Goal: Task Accomplishment & Management: Complete application form

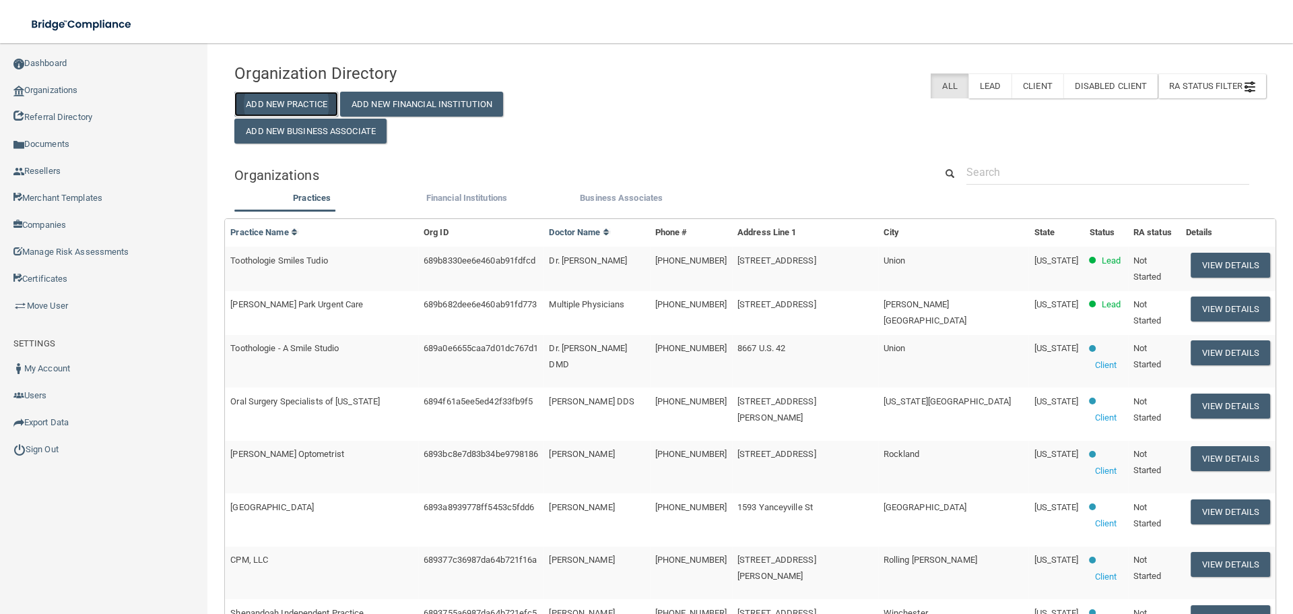
drag, startPoint x: 287, startPoint y: 103, endPoint x: 262, endPoint y: 95, distance: 26.2
click at [288, 104] on button "Add New Practice" at bounding box center [286, 104] width 104 height 25
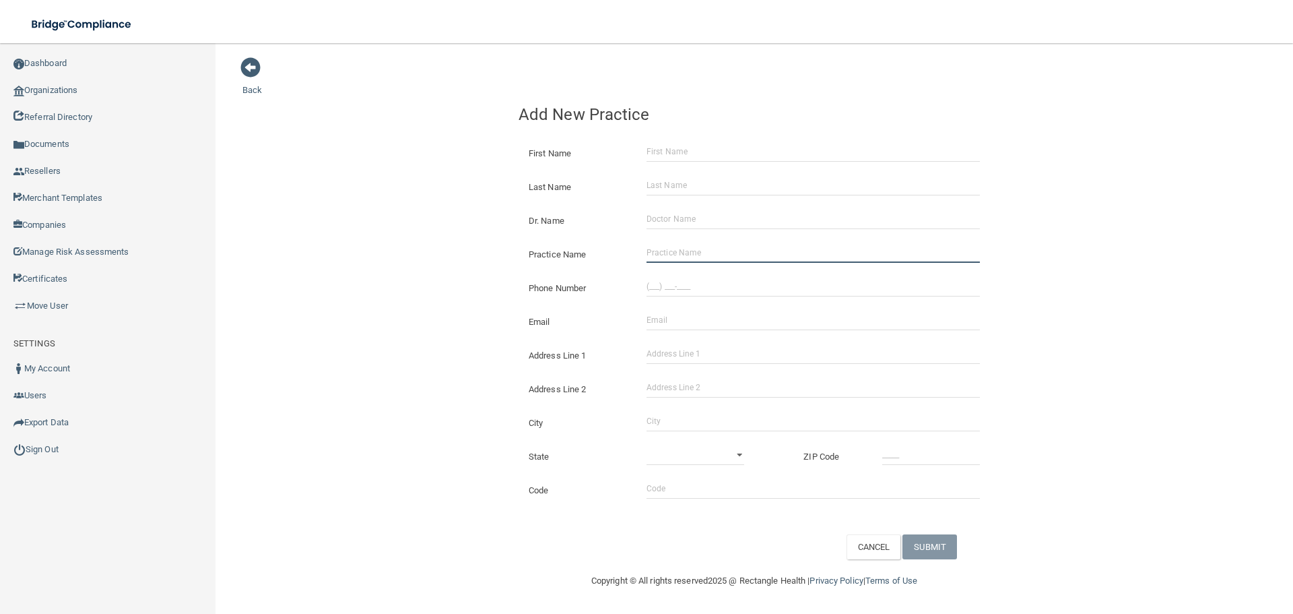
click at [680, 251] on input "Practice Name" at bounding box center [813, 253] width 333 height 20
paste input "RootCare Endodontics"
type input "RootCare Endodontics"
drag, startPoint x: 661, startPoint y: 298, endPoint x: 661, endPoint y: 290, distance: 7.4
click at [661, 298] on div "Phone Number" at bounding box center [755, 283] width 492 height 34
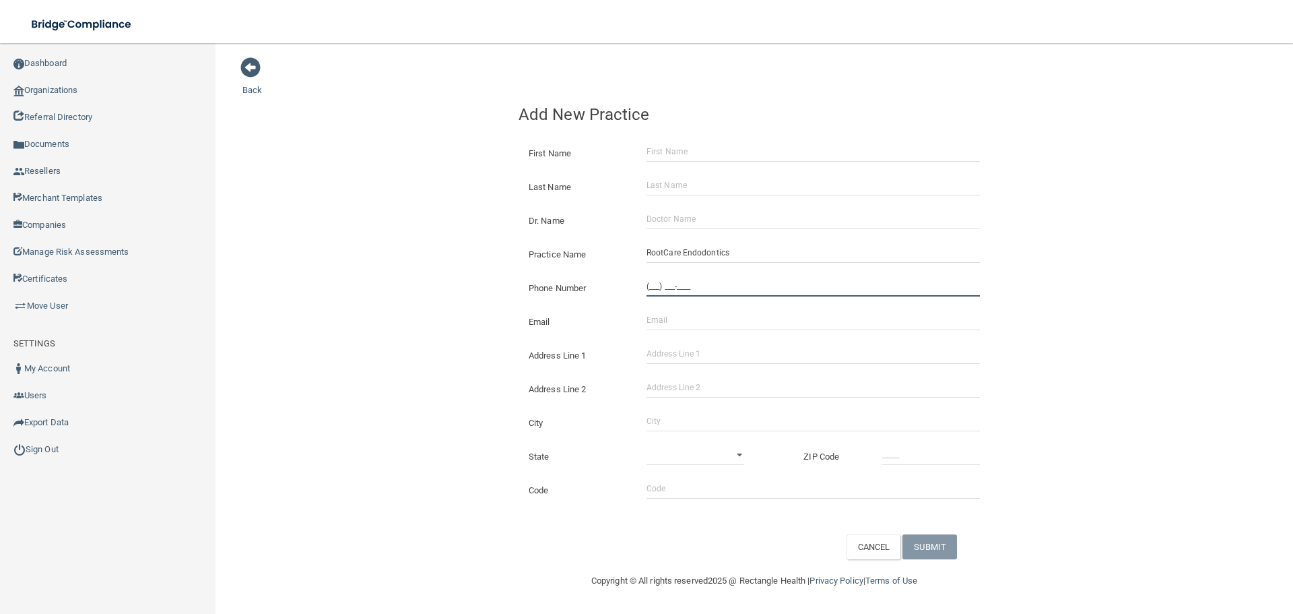
click at [661, 287] on input "(___) ___-____" at bounding box center [813, 286] width 333 height 20
paste input "682) 334-4660"
type input "[PHONE_NUMBER]"
click at [673, 354] on input "Address Line 1" at bounding box center [813, 354] width 333 height 20
paste input "[STREET_ADDRESS][US_STATE]"
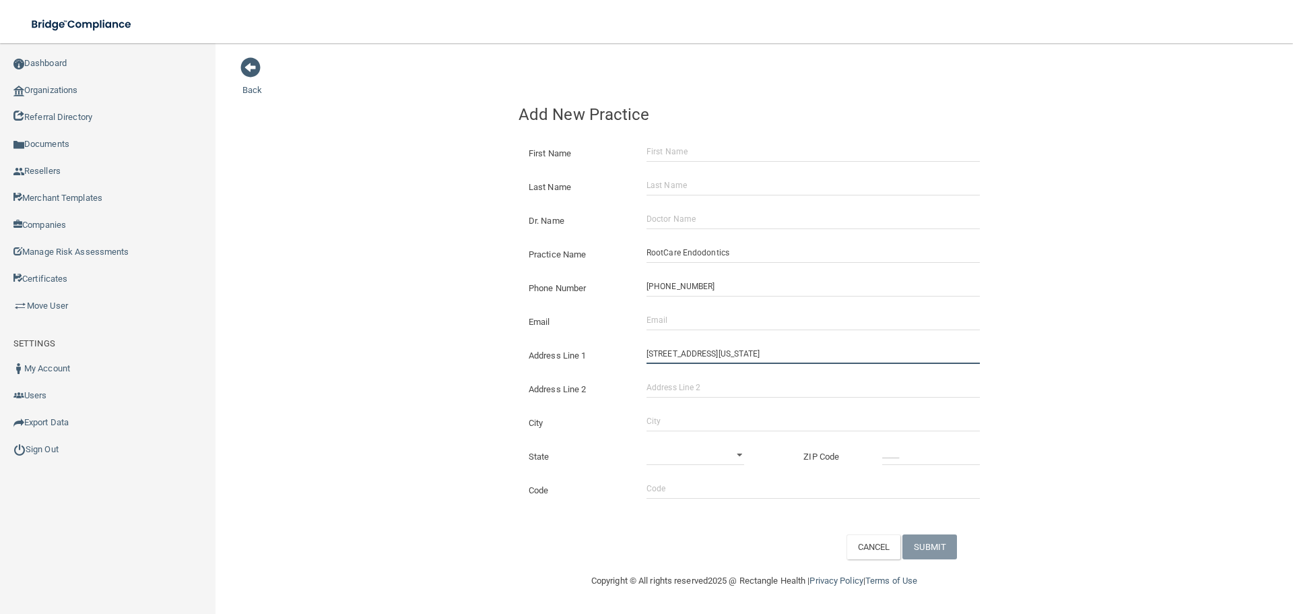
drag, startPoint x: 779, startPoint y: 357, endPoint x: 718, endPoint y: 358, distance: 61.3
click at [718, 358] on input "[STREET_ADDRESS][US_STATE]" at bounding box center [813, 354] width 333 height 20
type input "[STREET_ADDRESS][US_STATE]"
click at [723, 397] on input "Address Line 2" at bounding box center [813, 387] width 333 height 20
paste input "Suite 200"
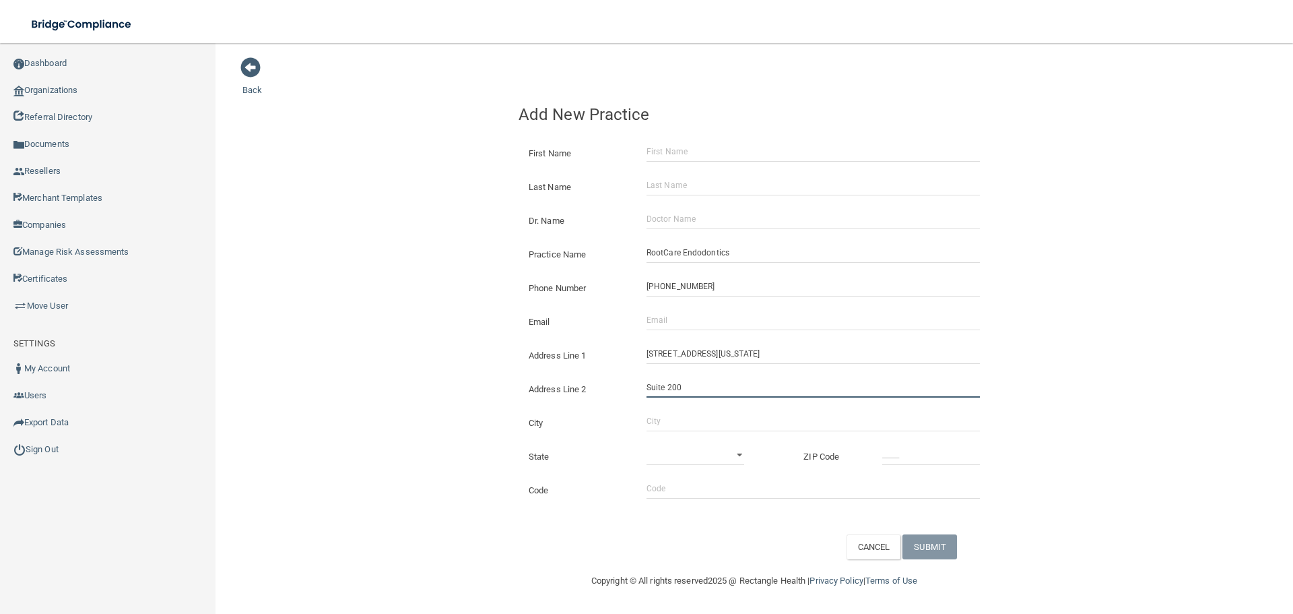
type input "Suite 200"
click at [698, 424] on input "City" at bounding box center [813, 421] width 333 height 20
type input "[PERSON_NAME]"
click at [699, 453] on select "[US_STATE] [US_STATE] [US_STATE] [US_STATE] [US_STATE] [US_STATE] [US_STATE] [U…" at bounding box center [696, 455] width 98 height 20
select select "43"
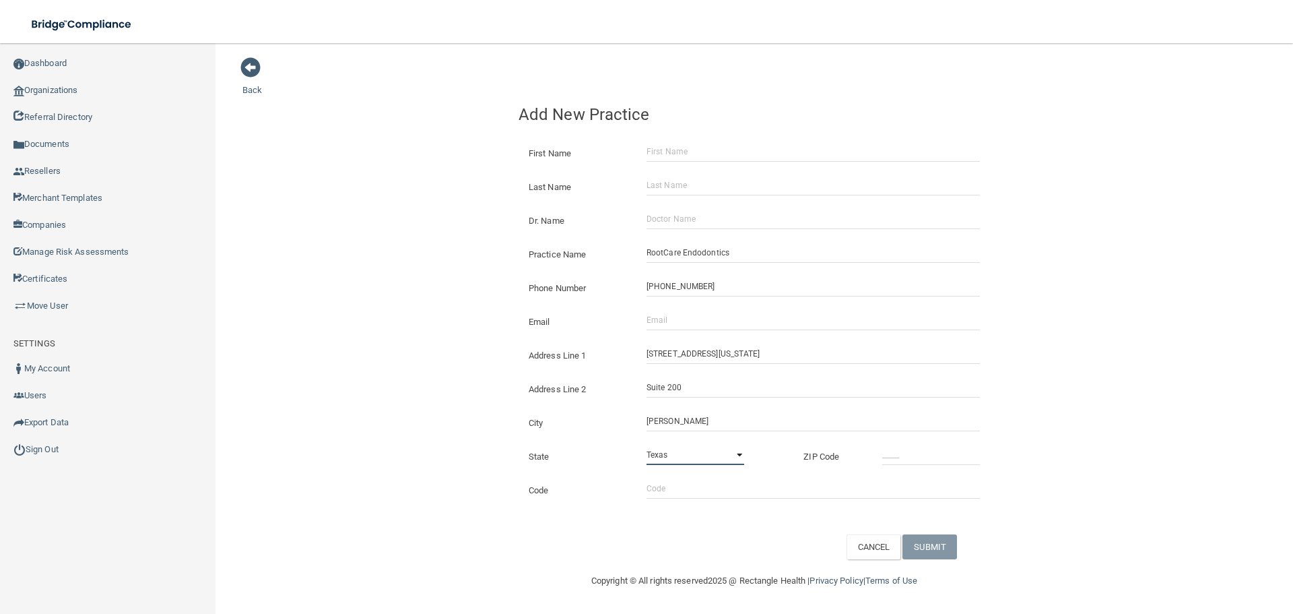
click at [647, 445] on select "[US_STATE] [US_STATE] [US_STATE] [US_STATE] [US_STATE] [US_STATE] [US_STATE] [U…" at bounding box center [696, 455] width 98 height 20
click at [884, 457] on input "_____" at bounding box center [931, 455] width 98 height 20
type input "75071"
click at [771, 340] on div "Address Line 1 [STREET_ADDRESS][US_STATE]" at bounding box center [755, 350] width 492 height 34
click at [734, 325] on input "Email" at bounding box center [813, 320] width 333 height 20
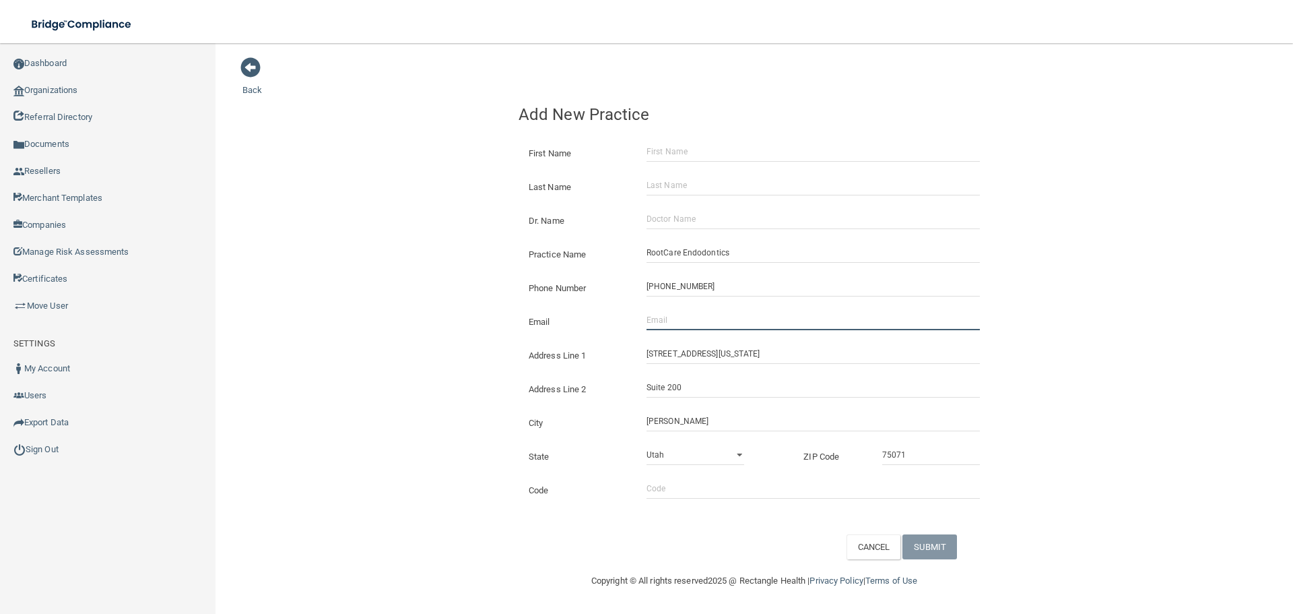
paste input "[EMAIL_ADDRESS][DOMAIN_NAME]"
type input "[EMAIL_ADDRESS][DOMAIN_NAME]"
drag, startPoint x: 382, startPoint y: 290, endPoint x: 400, endPoint y: 313, distance: 28.7
click at [382, 290] on div "Back Add New Practice First Name Last Name Dr. Name Practice Name RootCare Endo…" at bounding box center [755, 308] width 1024 height 503
click at [668, 322] on input "[EMAIL_ADDRESS][DOMAIN_NAME]" at bounding box center [813, 320] width 333 height 20
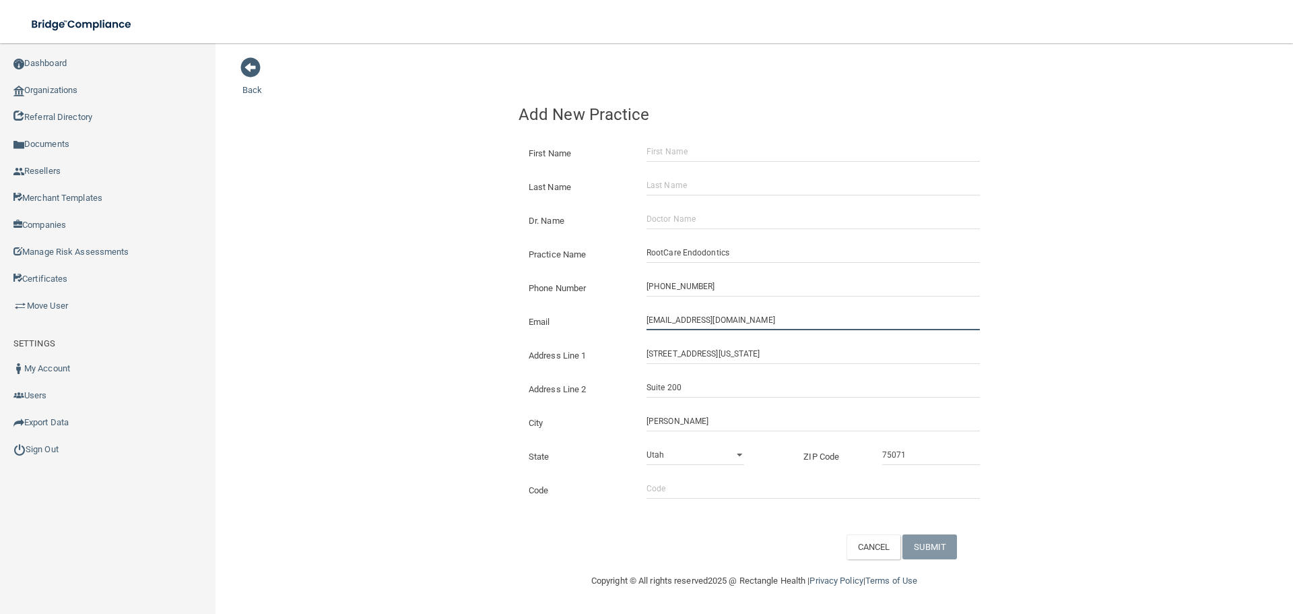
drag, startPoint x: 666, startPoint y: 320, endPoint x: 420, endPoint y: 302, distance: 247.2
click at [443, 321] on div "Back Add New Practice First Name Last Name Dr. Name Practice Name RootCare Endo…" at bounding box center [755, 308] width 1024 height 503
click at [420, 302] on div "Back Add New Practice First Name Last Name Dr. Name Practice Name RootCare Endo…" at bounding box center [755, 308] width 1024 height 503
drag, startPoint x: 656, startPoint y: 225, endPoint x: 626, endPoint y: 235, distance: 31.3
click at [656, 225] on input "Dr. Name" at bounding box center [813, 219] width 333 height 20
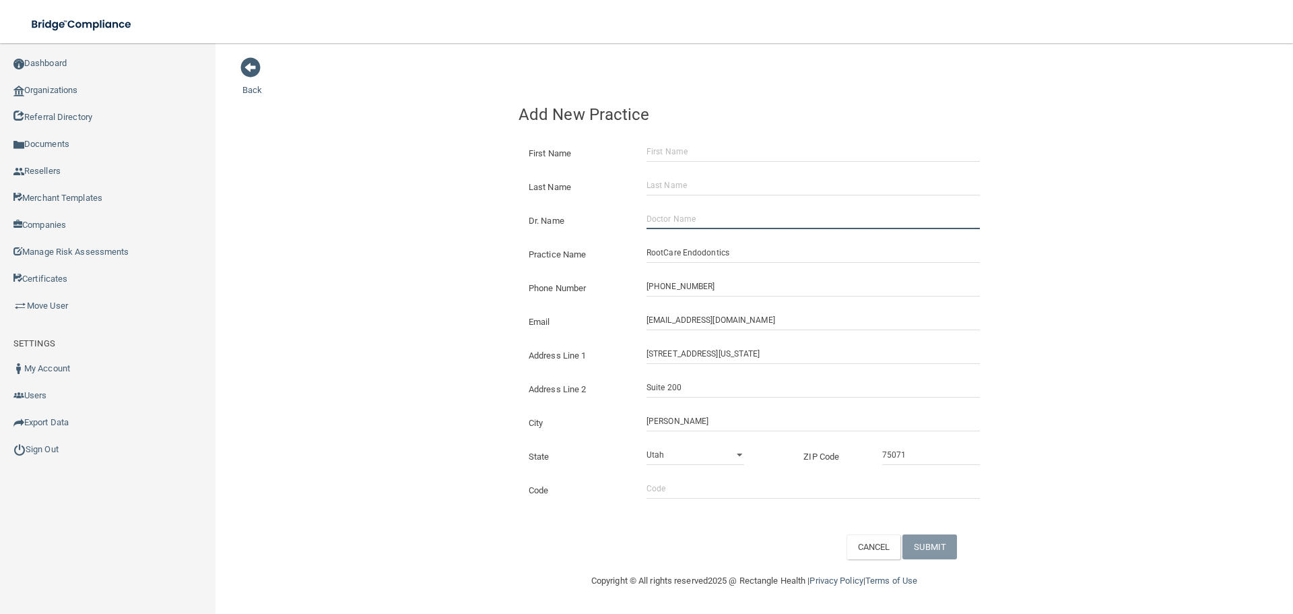
paste input "[PERSON_NAME]"
click at [668, 220] on input "[PERSON_NAME]" at bounding box center [813, 219] width 333 height 20
drag, startPoint x: 667, startPoint y: 219, endPoint x: 347, endPoint y: 207, distance: 320.2
click at [354, 217] on div "Back Add New Practice First Name Last Name Dr. Name [PERSON_NAME] Practice Name…" at bounding box center [755, 308] width 1024 height 503
click at [687, 222] on input "[PERSON_NAME]" at bounding box center [813, 219] width 333 height 20
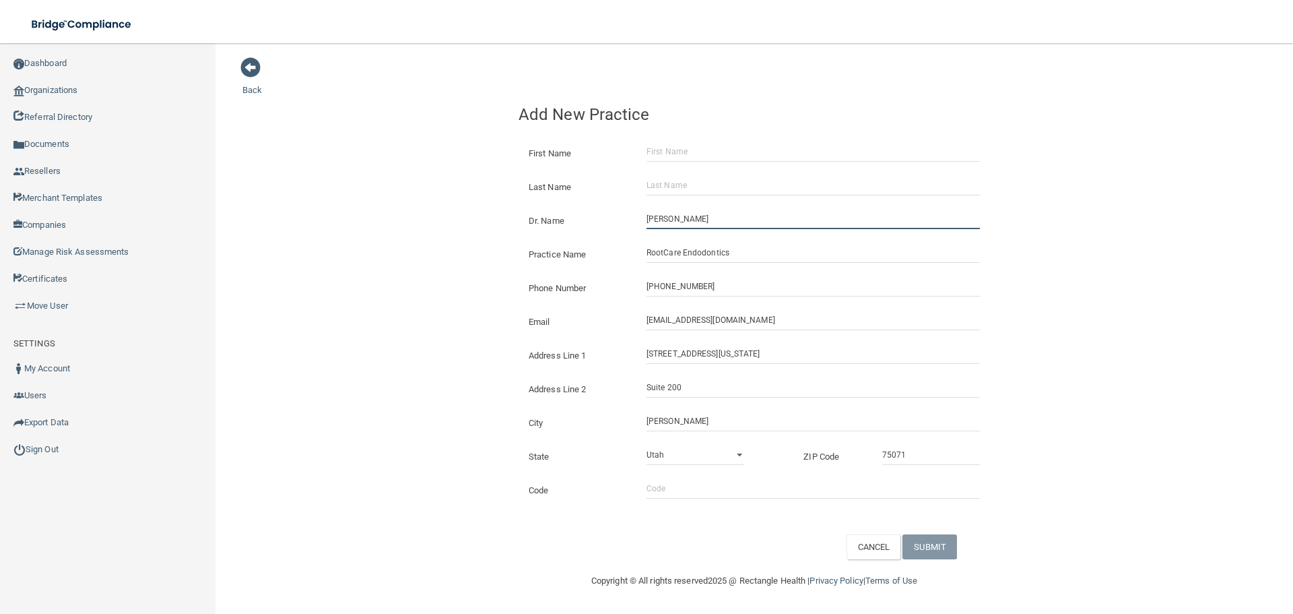
click at [687, 222] on input "[PERSON_NAME]" at bounding box center [813, 219] width 333 height 20
type input "[PERSON_NAME]"
click at [697, 142] on input "First Name" at bounding box center [813, 151] width 333 height 20
paste input "[PERSON_NAME]"
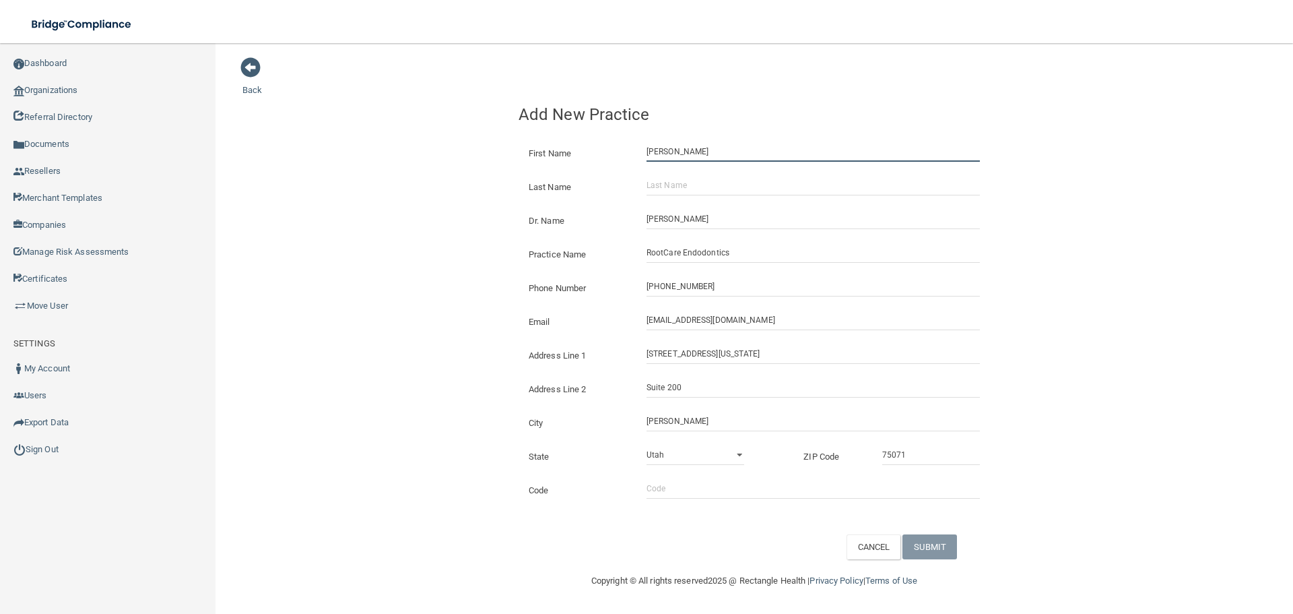
click at [690, 148] on input "[PERSON_NAME]" at bounding box center [813, 151] width 333 height 20
type input "Yagnik"
drag, startPoint x: 699, startPoint y: 178, endPoint x: 696, endPoint y: 186, distance: 8.5
click at [699, 179] on input "Last Name" at bounding box center [813, 185] width 333 height 20
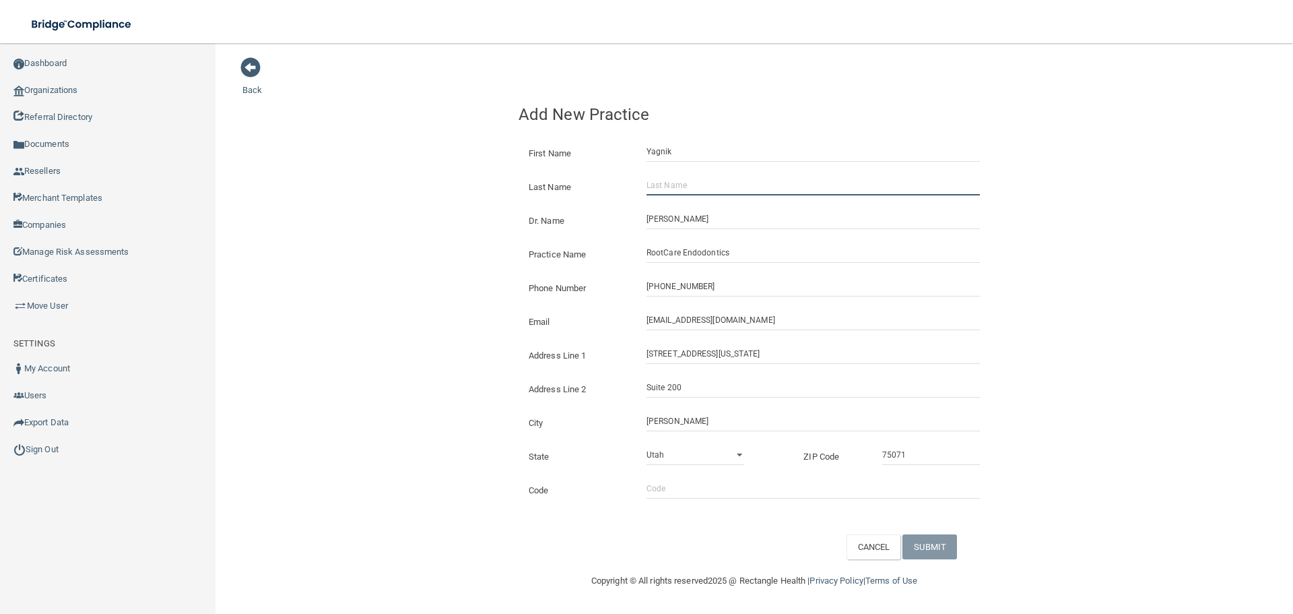
paste input "[PERSON_NAME]"
type input "[PERSON_NAME]"
drag, startPoint x: 378, startPoint y: 194, endPoint x: 669, endPoint y: 313, distance: 314.5
click at [378, 195] on div "Back Add New Practice First Name Yagnik Last Name [PERSON_NAME] Dr. Name [PERSO…" at bounding box center [755, 308] width 1024 height 503
click at [965, 549] on div "CANCEL SUBMIT" at bounding box center [919, 546] width 164 height 25
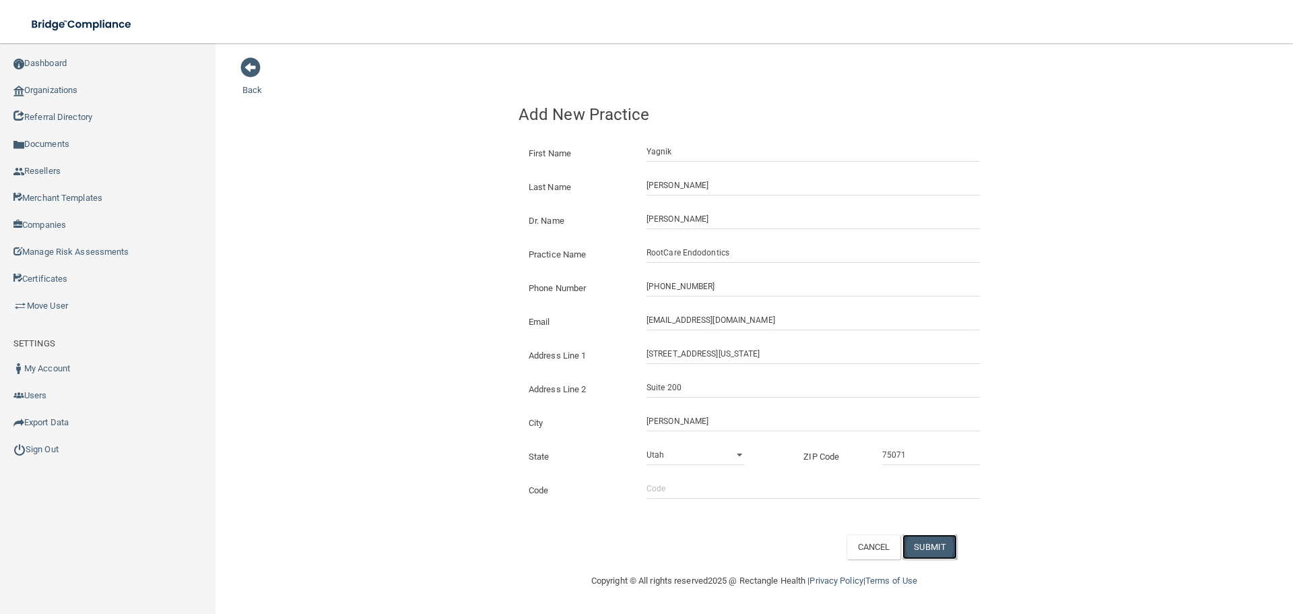
click at [948, 546] on button "SUBMIT" at bounding box center [930, 546] width 55 height 25
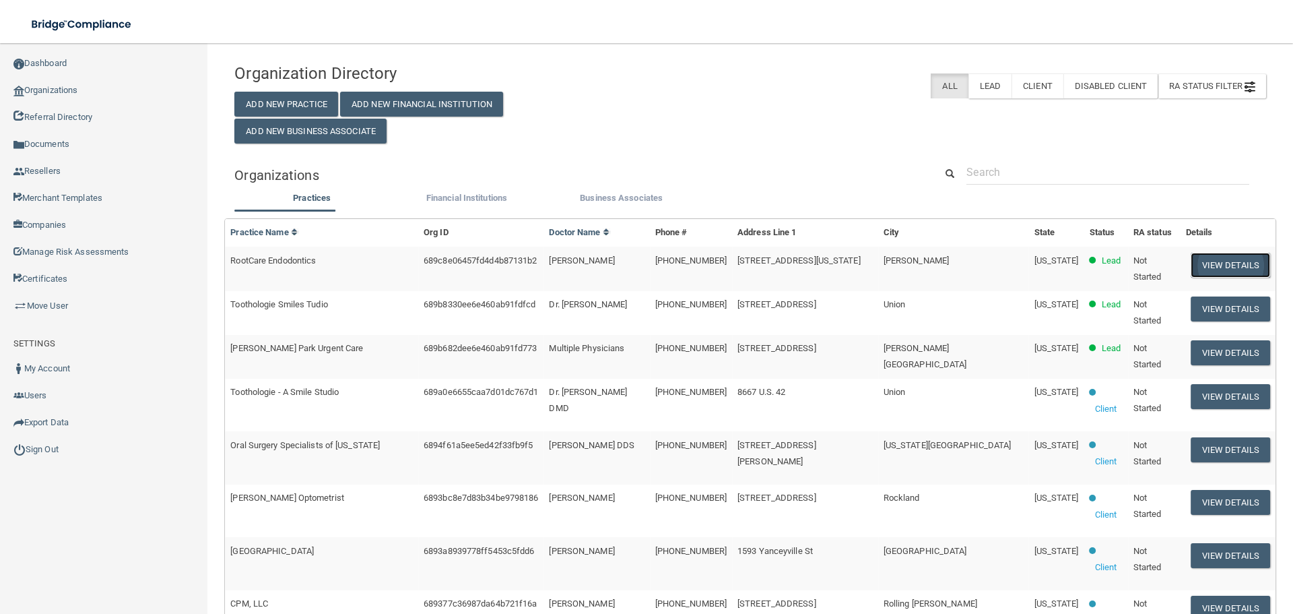
click at [1210, 269] on button "View Details" at bounding box center [1230, 265] width 79 height 25
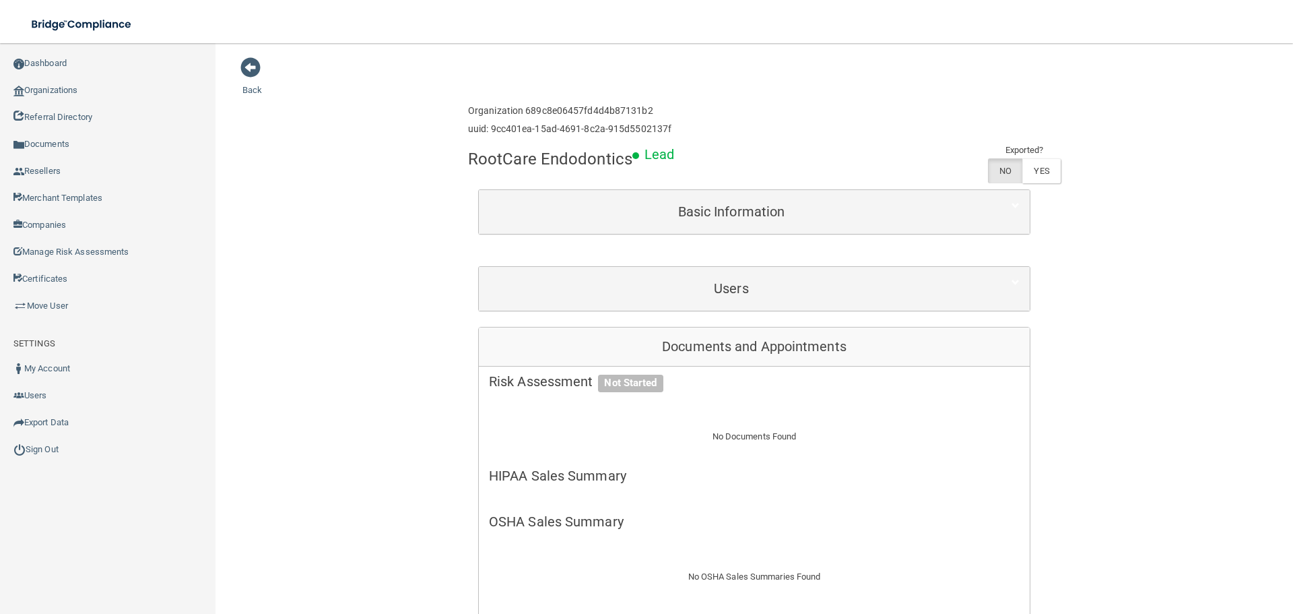
click at [680, 193] on div "Basic Information" at bounding box center [754, 212] width 551 height 44
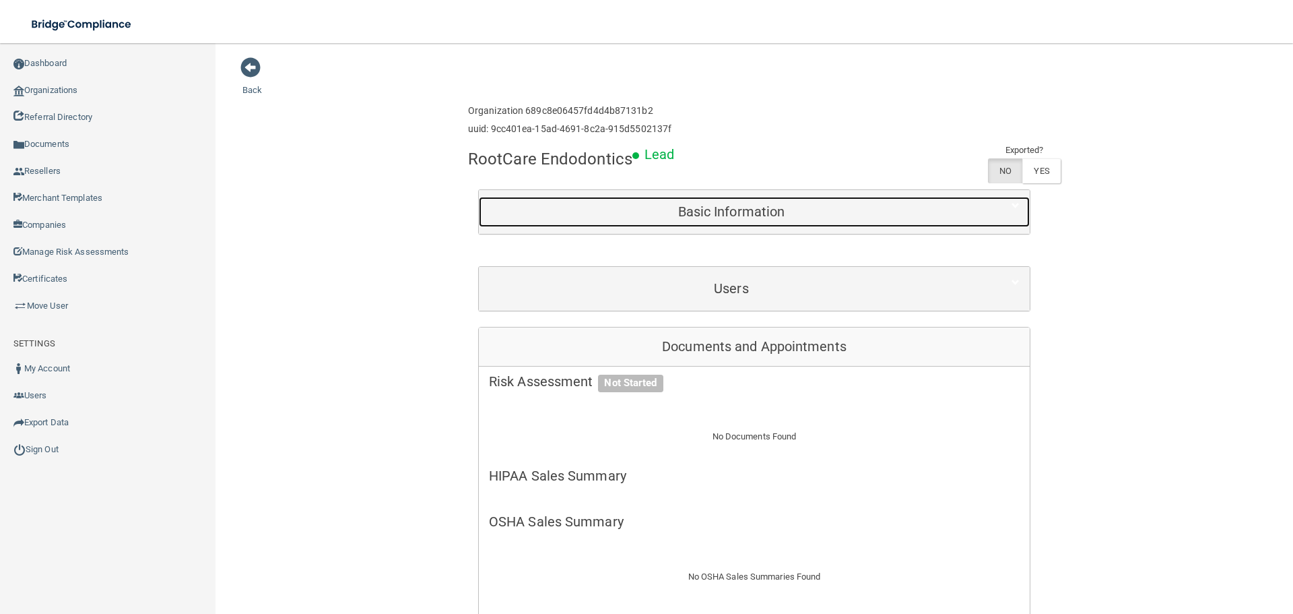
click at [683, 207] on h5 "Basic Information" at bounding box center [731, 211] width 485 height 15
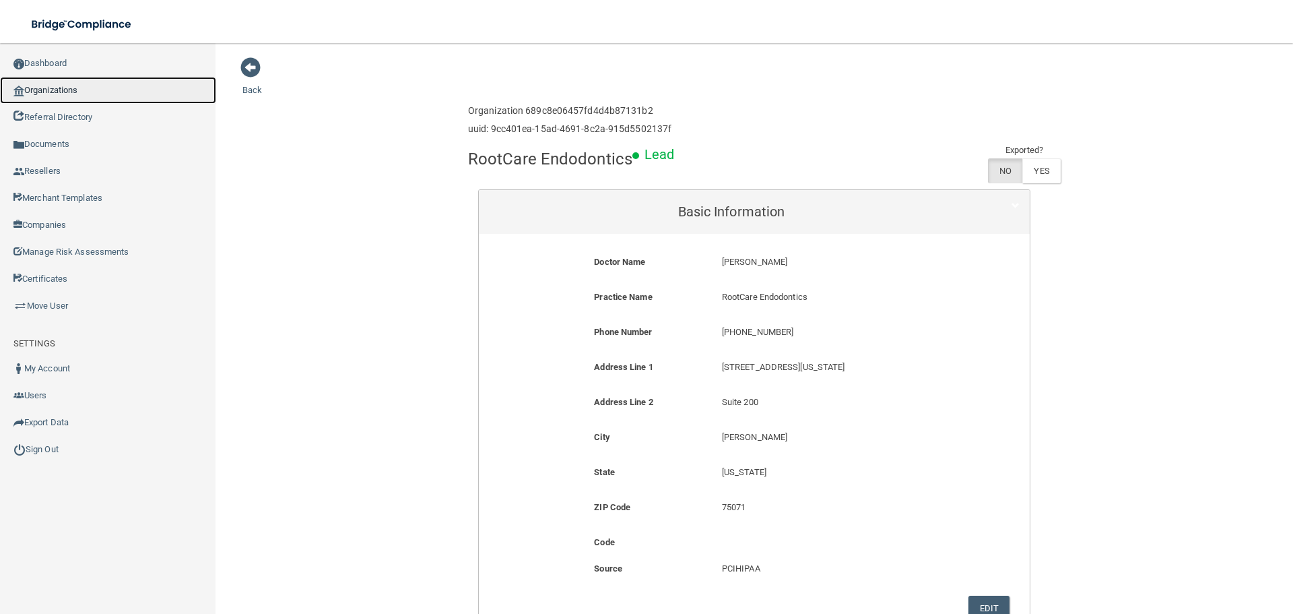
click at [99, 96] on link "Organizations" at bounding box center [108, 90] width 216 height 27
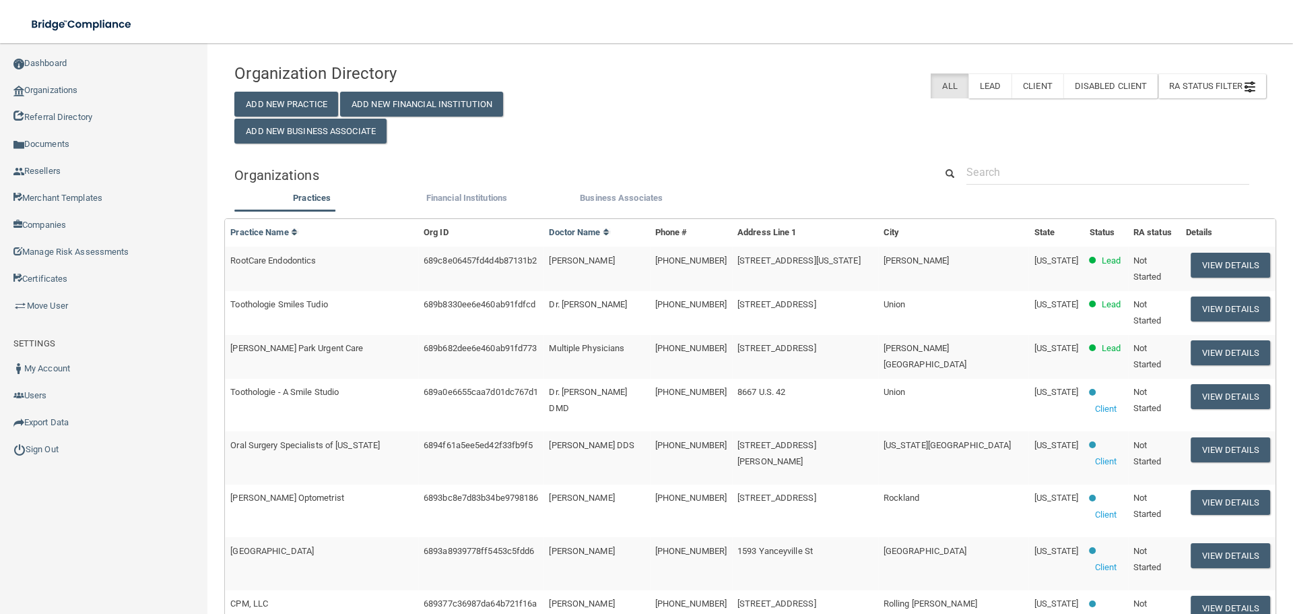
click at [272, 117] on div "Organization Directory Add New Practice Add New Financial Institution Add New B…" at bounding box center [399, 100] width 351 height 87
click at [272, 110] on button "Add New Practice" at bounding box center [286, 104] width 104 height 25
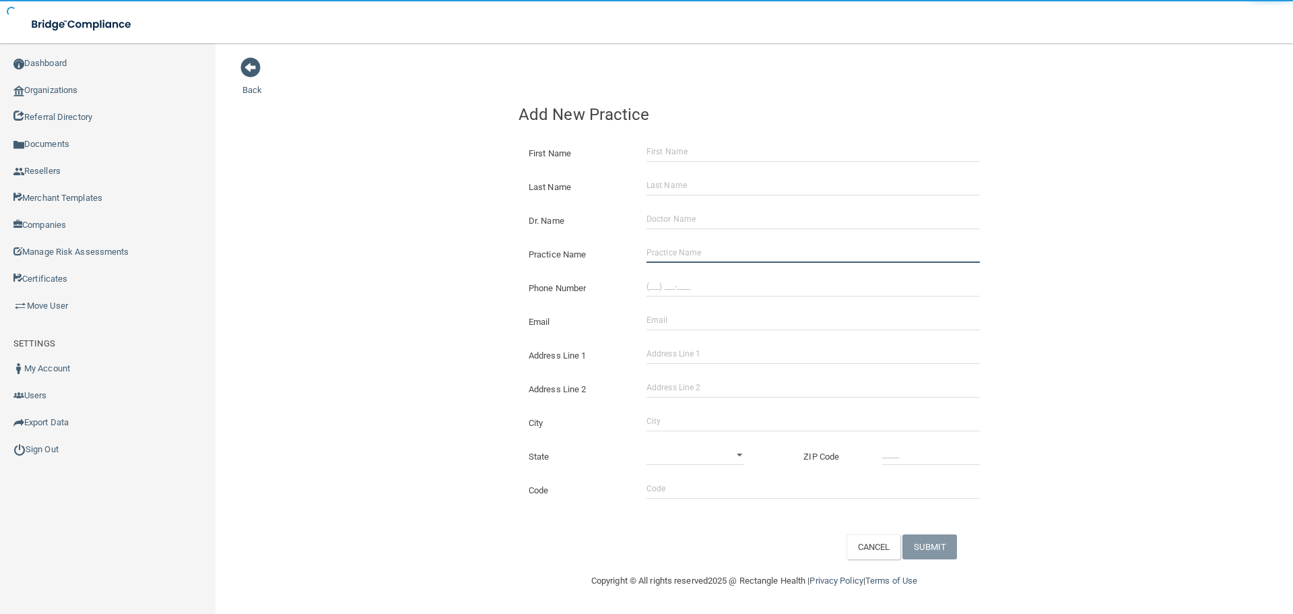
click at [704, 257] on input "Practice Name" at bounding box center [813, 253] width 333 height 20
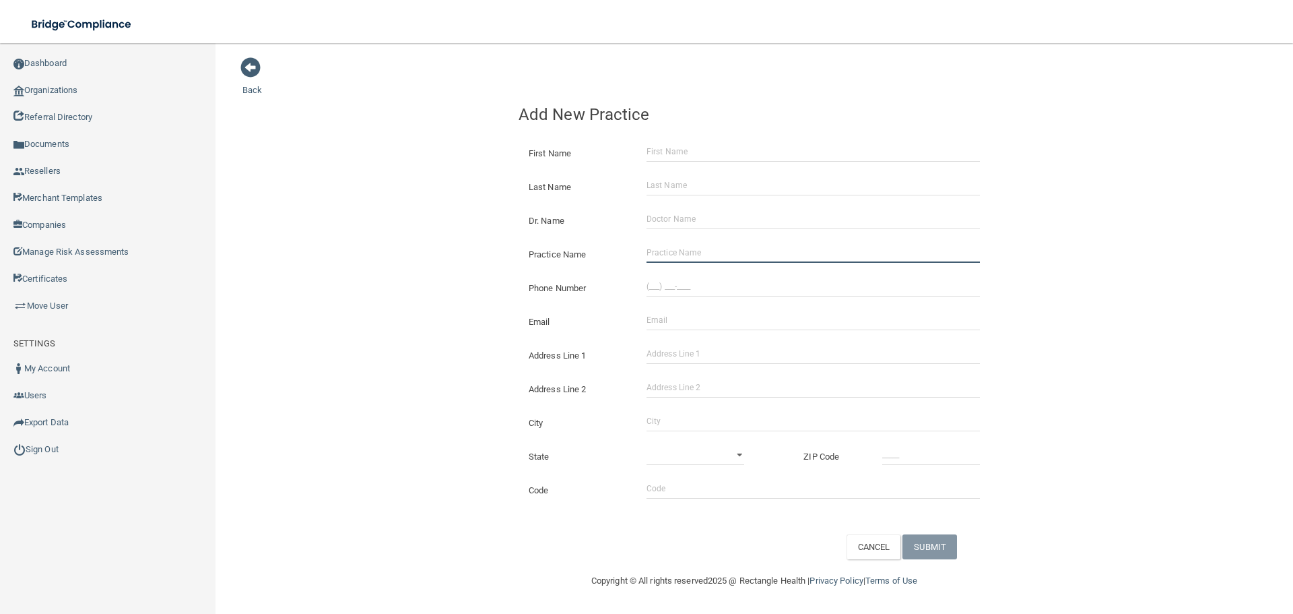
paste input "[PERSON_NAME] DDS"
type input "[PERSON_NAME] DDS"
click at [687, 288] on input "(___) ___-____" at bounding box center [813, 286] width 333 height 20
paste input "773) 548-8200"
type input "[PHONE_NUMBER]"
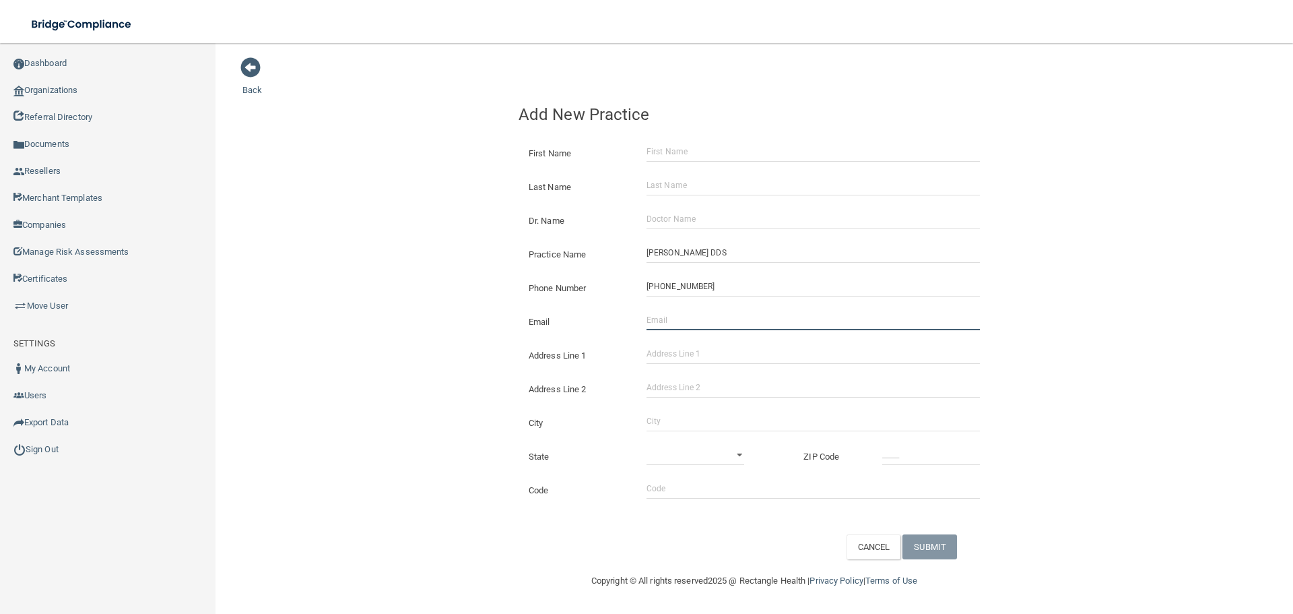
drag, startPoint x: 680, startPoint y: 315, endPoint x: 607, endPoint y: 317, distance: 72.8
click at [680, 315] on input "Email" at bounding box center [813, 320] width 333 height 20
paste input "[EMAIL_ADDRESS][DOMAIN_NAME]"
type input "[EMAIL_ADDRESS][DOMAIN_NAME]"
click at [445, 313] on div "Back Add New Practice First Name Last Name Dr. Name Practice Name [PERSON_NAME]…" at bounding box center [755, 308] width 1024 height 503
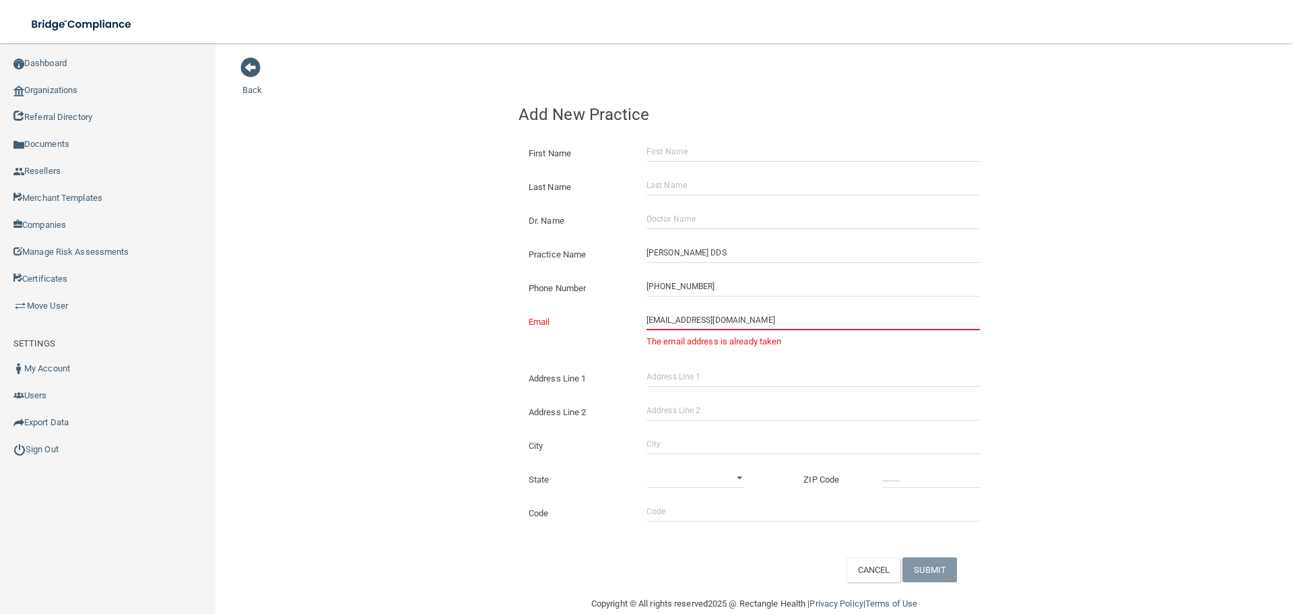
drag, startPoint x: 662, startPoint y: 323, endPoint x: 175, endPoint y: 332, distance: 487.1
click at [413, 323] on div "Back Add New Practice First Name Last Name Dr. Name Practice Name [PERSON_NAME]…" at bounding box center [755, 319] width 1024 height 525
click at [696, 324] on input "[EMAIL_ADDRESS][DOMAIN_NAME]" at bounding box center [813, 320] width 333 height 20
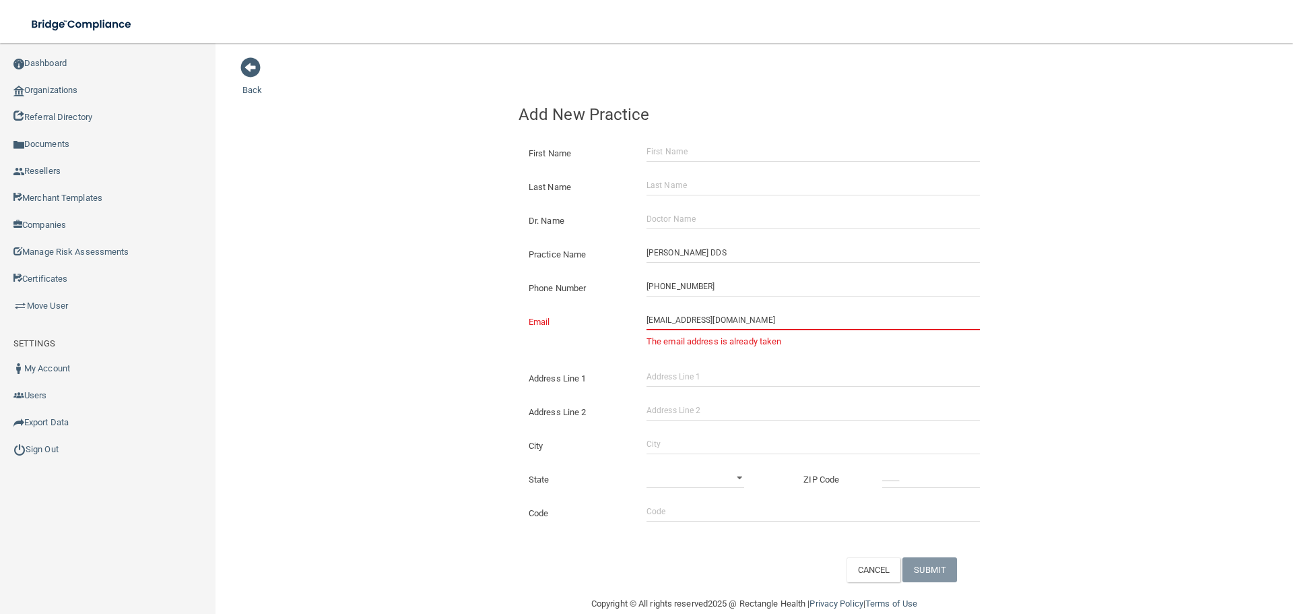
drag, startPoint x: 785, startPoint y: 322, endPoint x: 659, endPoint y: 328, distance: 126.1
click at [659, 328] on input "[EMAIL_ADDRESS][DOMAIN_NAME]" at bounding box center [813, 320] width 333 height 20
click at [96, 77] on link "Organizations" at bounding box center [108, 90] width 216 height 27
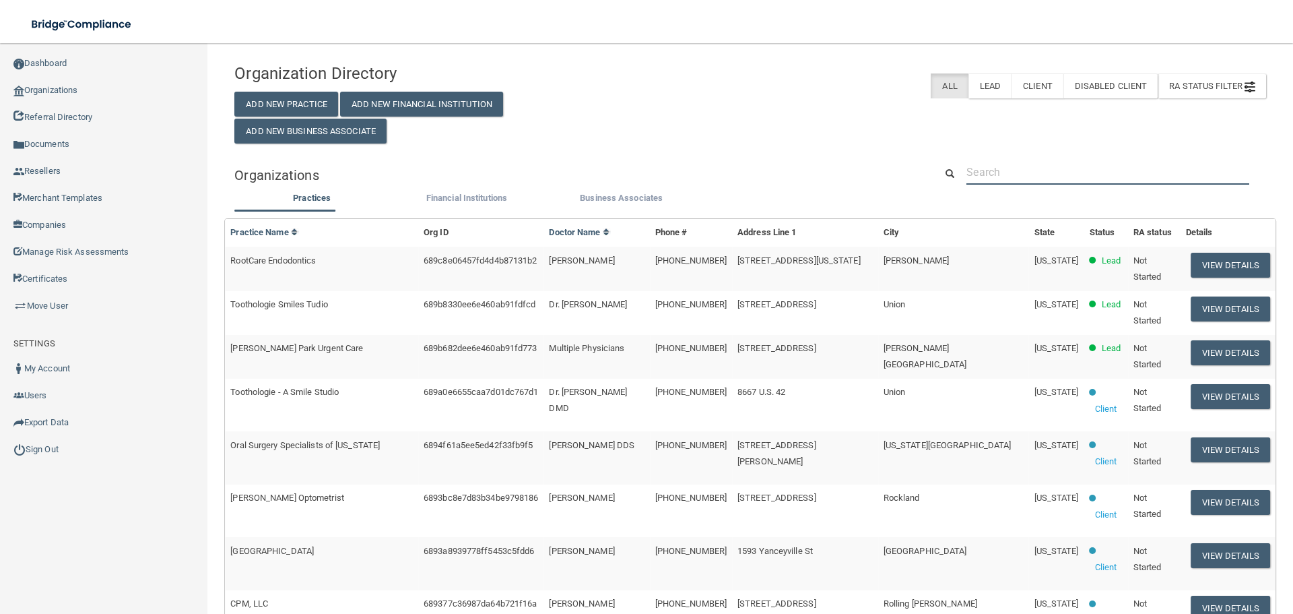
click at [1060, 180] on input "text" at bounding box center [1108, 172] width 283 height 25
paste input "[EMAIL_ADDRESS][DOMAIN_NAME]"
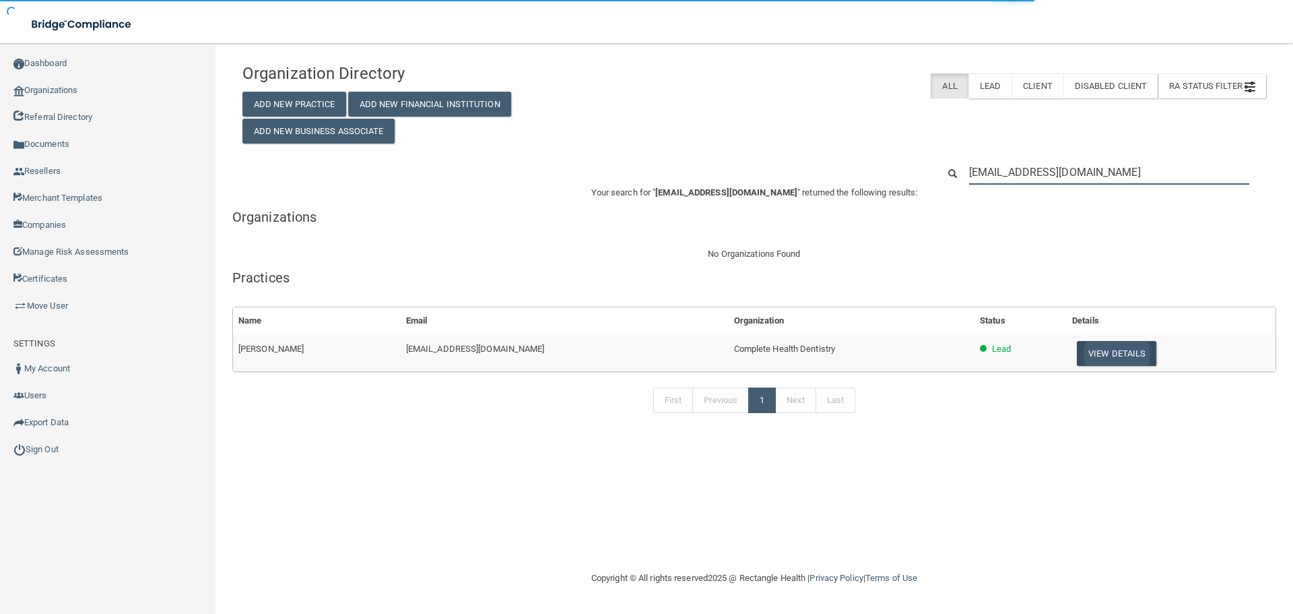
type input "[EMAIL_ADDRESS][DOMAIN_NAME]"
click at [1101, 345] on button "View Details" at bounding box center [1116, 353] width 79 height 25
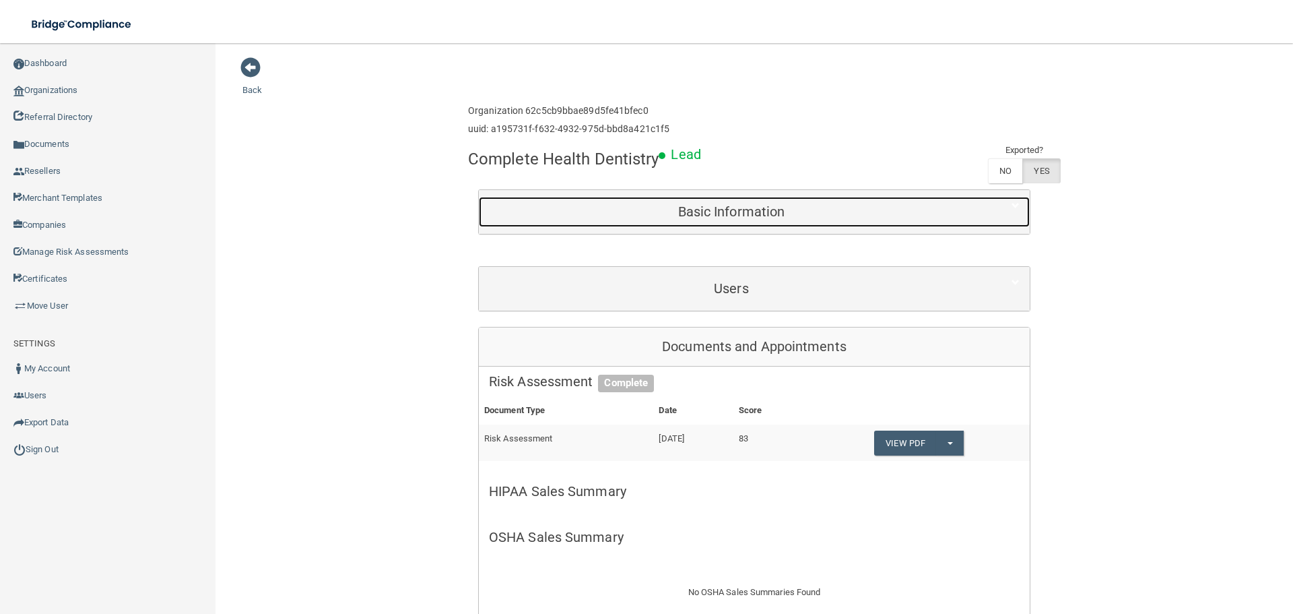
click at [836, 204] on h5 "Basic Information" at bounding box center [731, 211] width 485 height 15
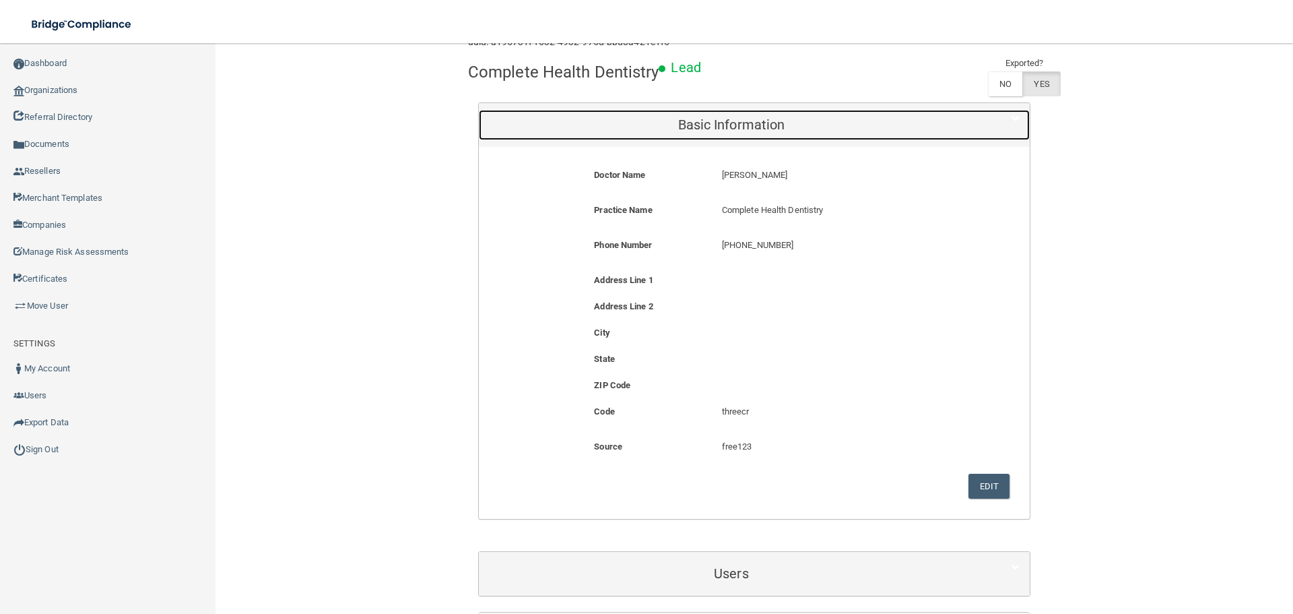
scroll to position [202, 0]
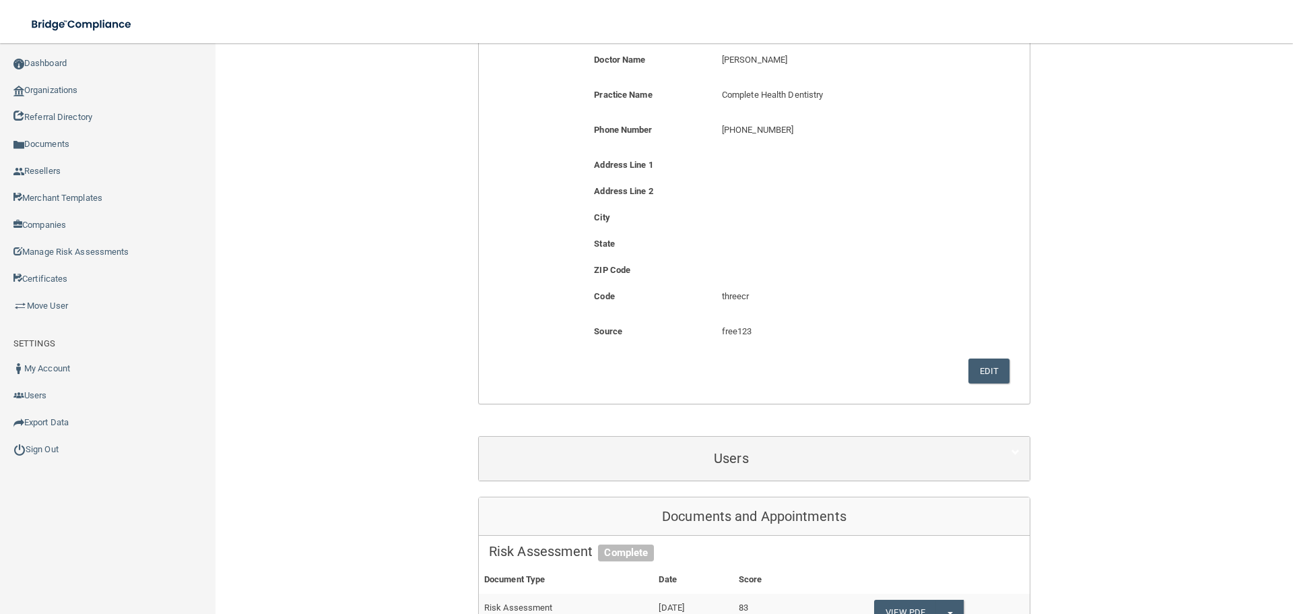
click at [1005, 371] on div "Edit Delete Organization Cancel Save" at bounding box center [754, 370] width 531 height 25
click at [993, 374] on button "Edit" at bounding box center [989, 370] width 41 height 25
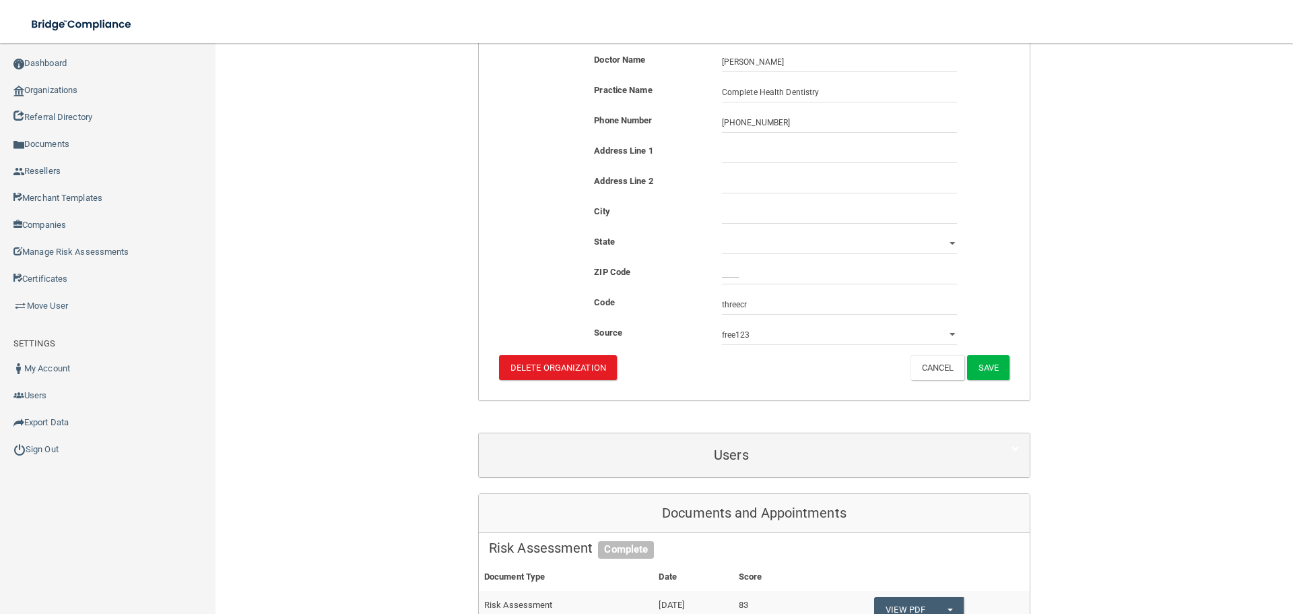
scroll to position [0, 0]
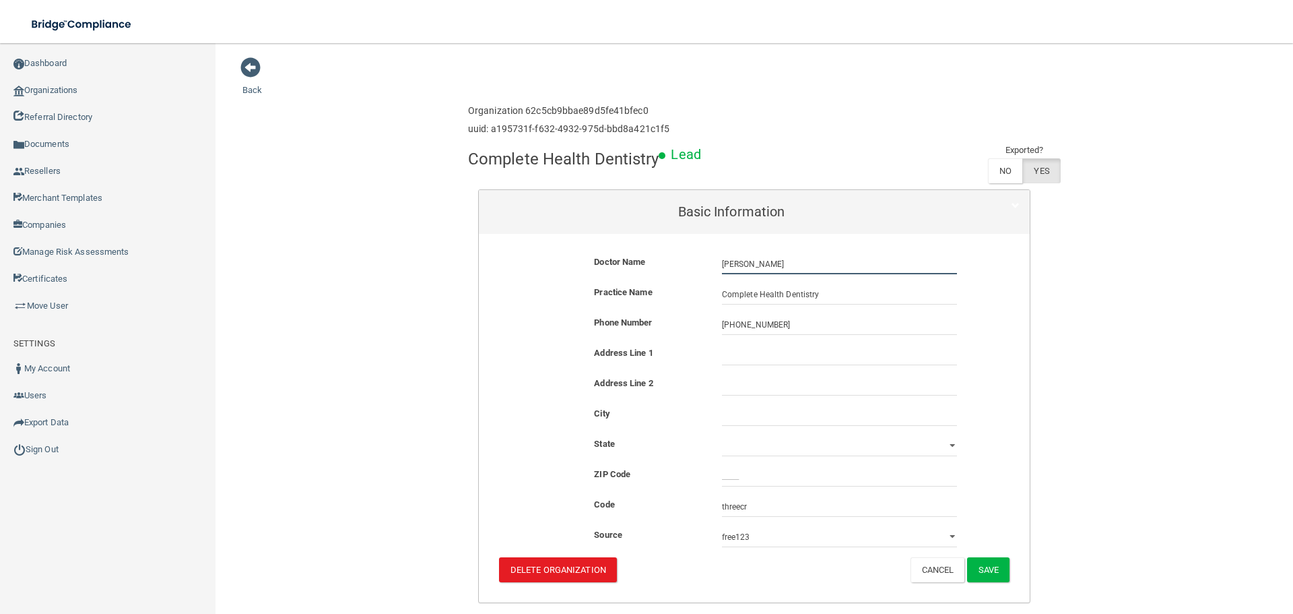
click at [769, 255] on input "[PERSON_NAME]" at bounding box center [839, 264] width 235 height 20
click at [819, 296] on input "Complete Health Dentistry" at bounding box center [839, 294] width 235 height 20
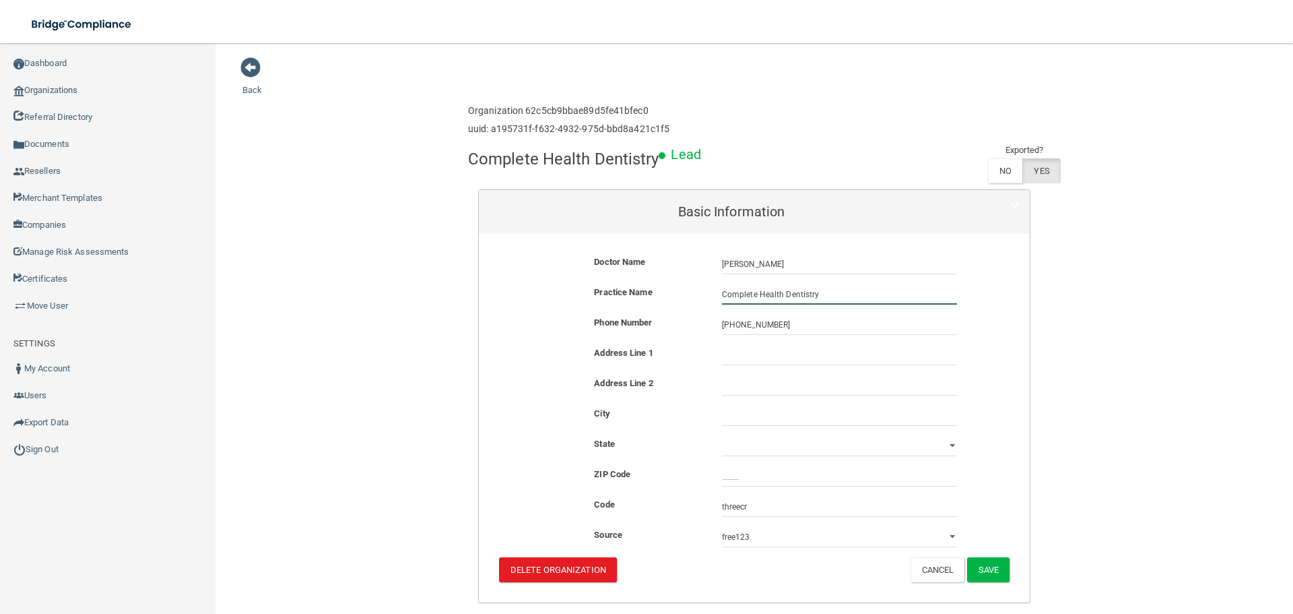
click at [819, 296] on input "Complete Health Dentistry" at bounding box center [839, 294] width 235 height 20
paste input "[PERSON_NAME] DDS"
type input "[PERSON_NAME] DDS"
click at [748, 347] on input "text" at bounding box center [839, 355] width 235 height 20
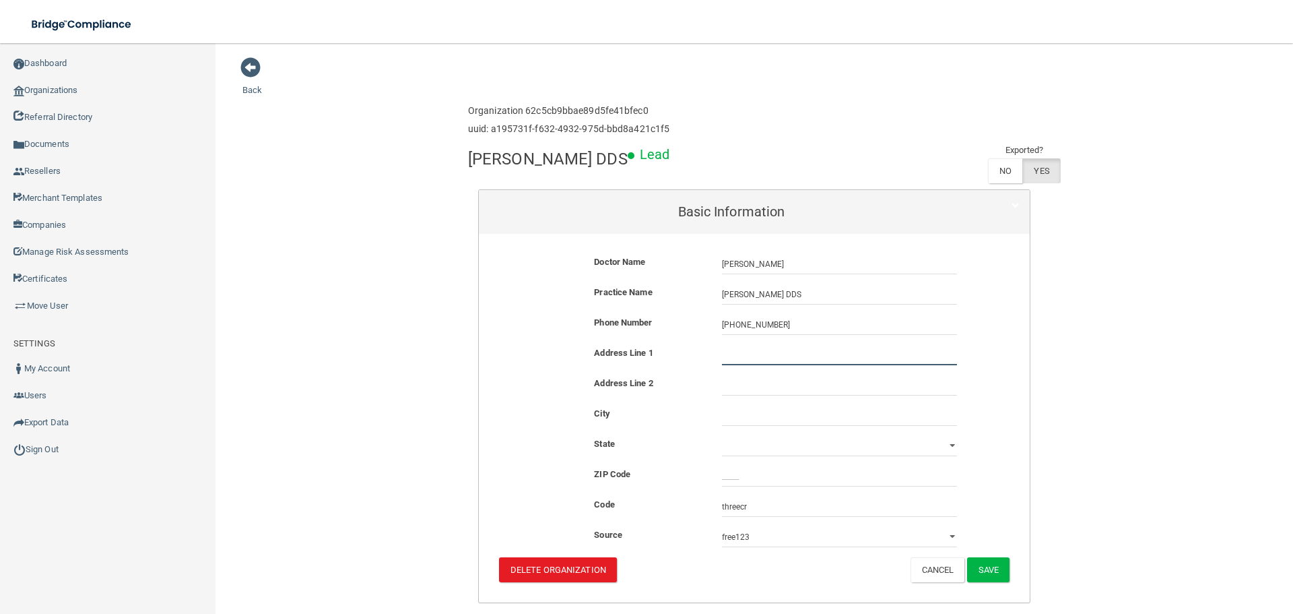
paste input "[STREET_ADDRESS]"
drag, startPoint x: 858, startPoint y: 356, endPoint x: 805, endPoint y: 356, distance: 53.2
click at [805, 356] on input "[STREET_ADDRESS]" at bounding box center [839, 355] width 235 height 20
type input "[STREET_ADDRESS]"
click at [821, 392] on input "text" at bounding box center [839, 385] width 235 height 20
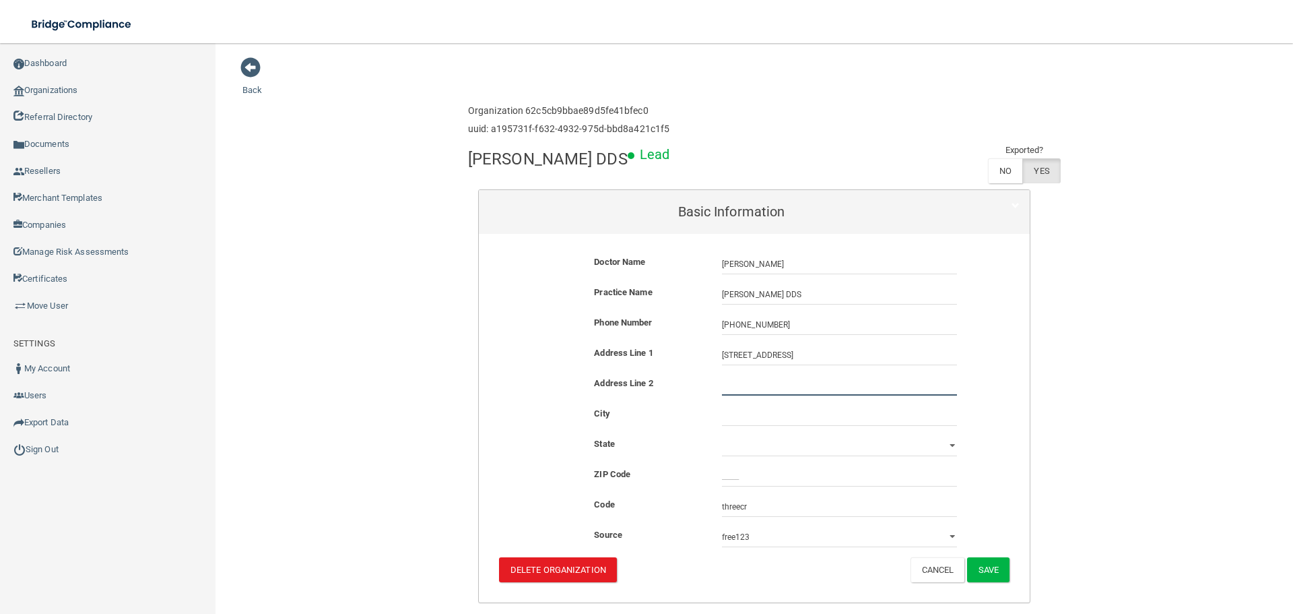
paste input "Suite 200"
type input "Suite 200"
click at [810, 360] on input "[STREET_ADDRESS]" at bounding box center [839, 355] width 235 height 20
type input "[STREET_ADDRESS]"
click at [757, 417] on input "text" at bounding box center [839, 416] width 235 height 20
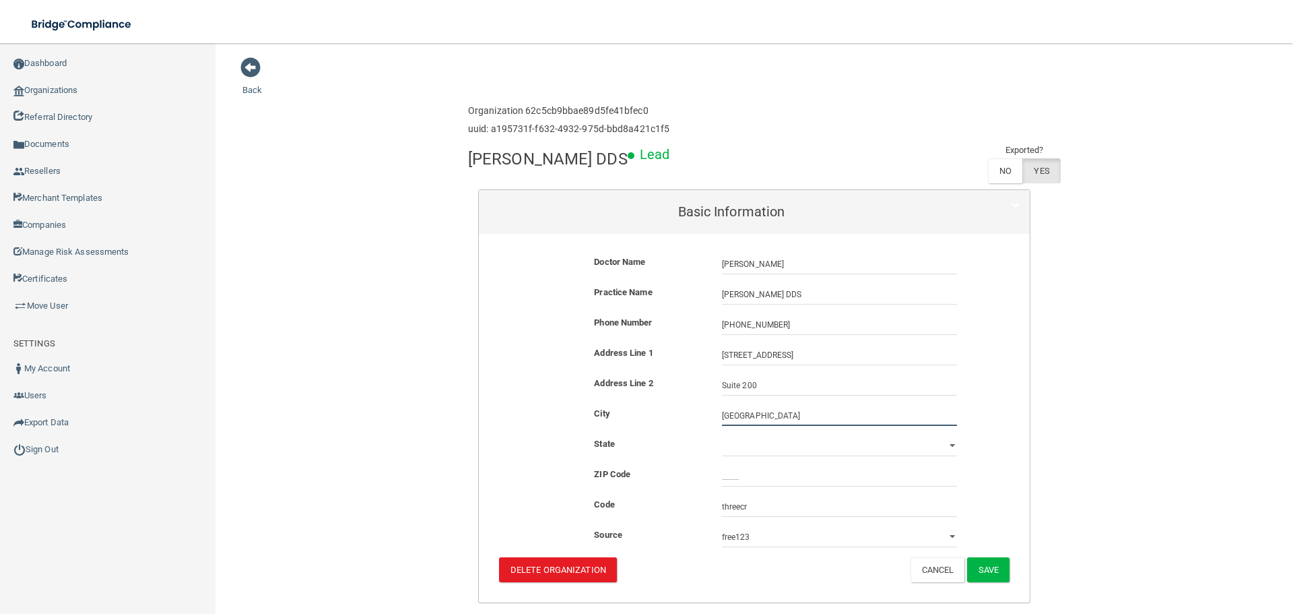
type input "[GEOGRAPHIC_DATA]"
click at [757, 441] on select "[US_STATE] [US_STATE] [US_STATE] [US_STATE] [US_STATE] [US_STATE] [US_STATE] [U…" at bounding box center [839, 446] width 235 height 20
select select "13"
click at [722, 436] on select "[US_STATE] [US_STATE] [US_STATE] [US_STATE] [US_STATE] [US_STATE] [US_STATE] [U…" at bounding box center [839, 446] width 235 height 20
click at [818, 475] on input "_____" at bounding box center [839, 476] width 235 height 20
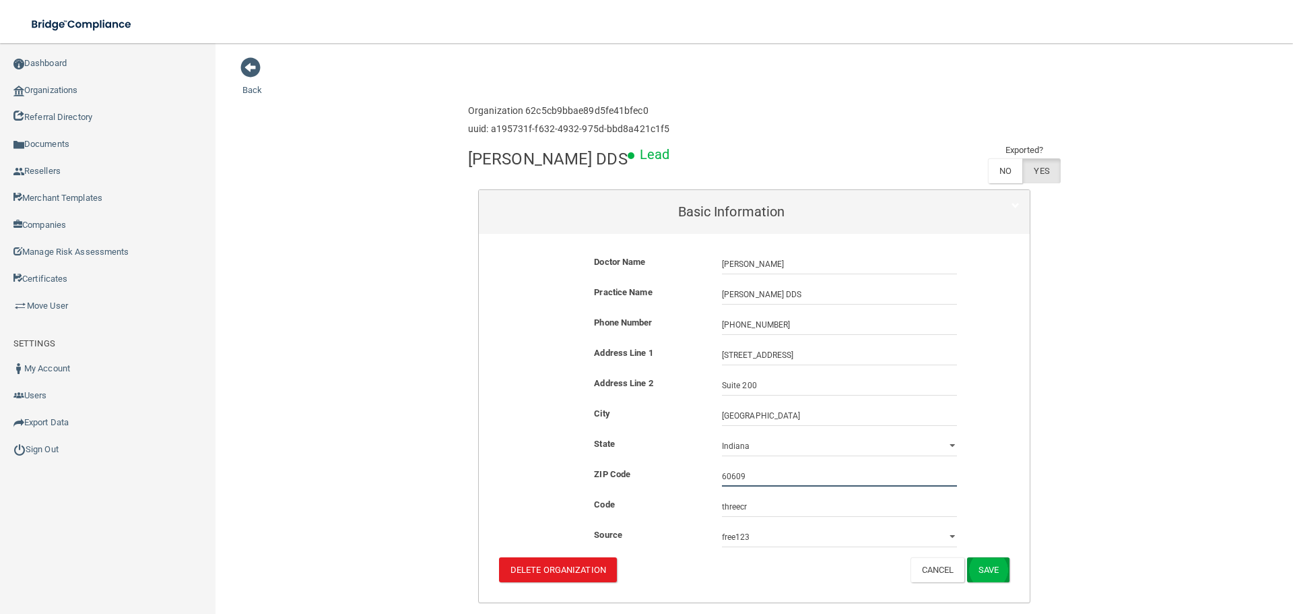
type input "60609"
click at [988, 571] on button "Save" at bounding box center [988, 569] width 42 height 25
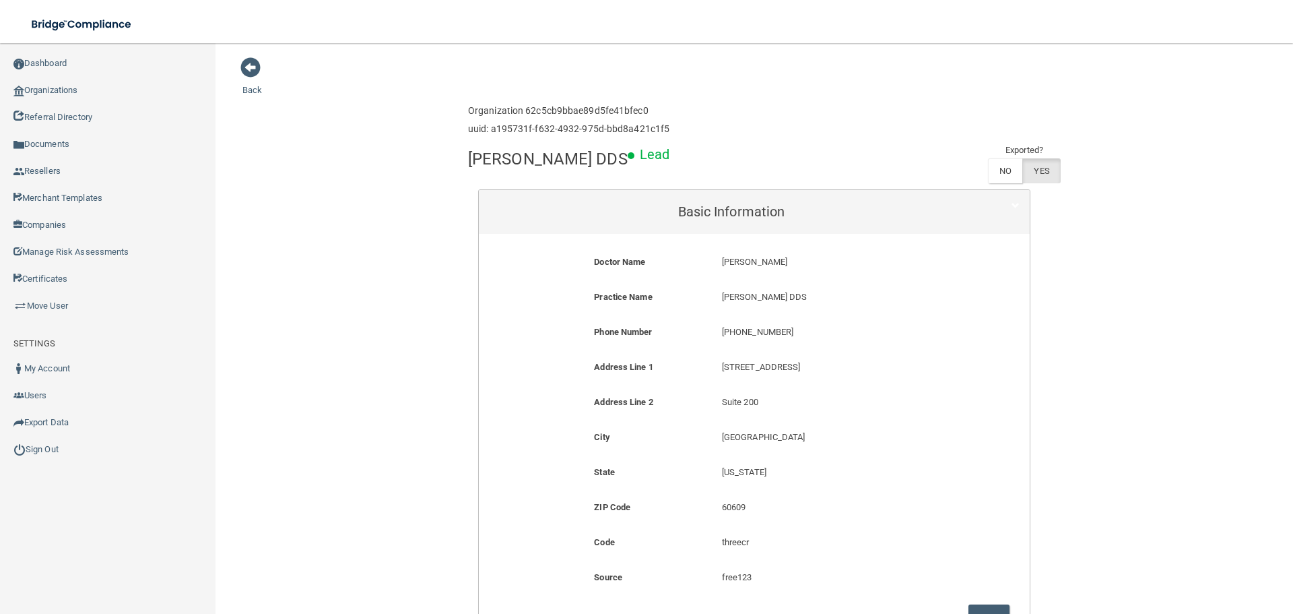
click at [139, 91] on link "Organizations" at bounding box center [108, 90] width 216 height 27
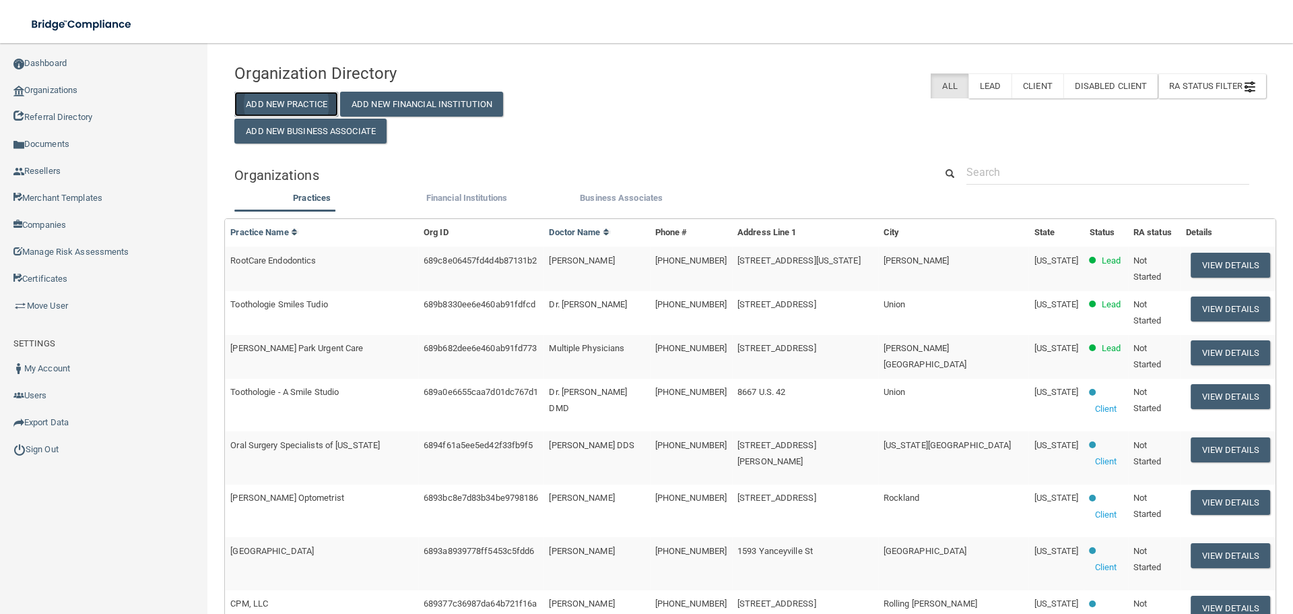
click at [295, 106] on button "Add New Practice" at bounding box center [286, 104] width 104 height 25
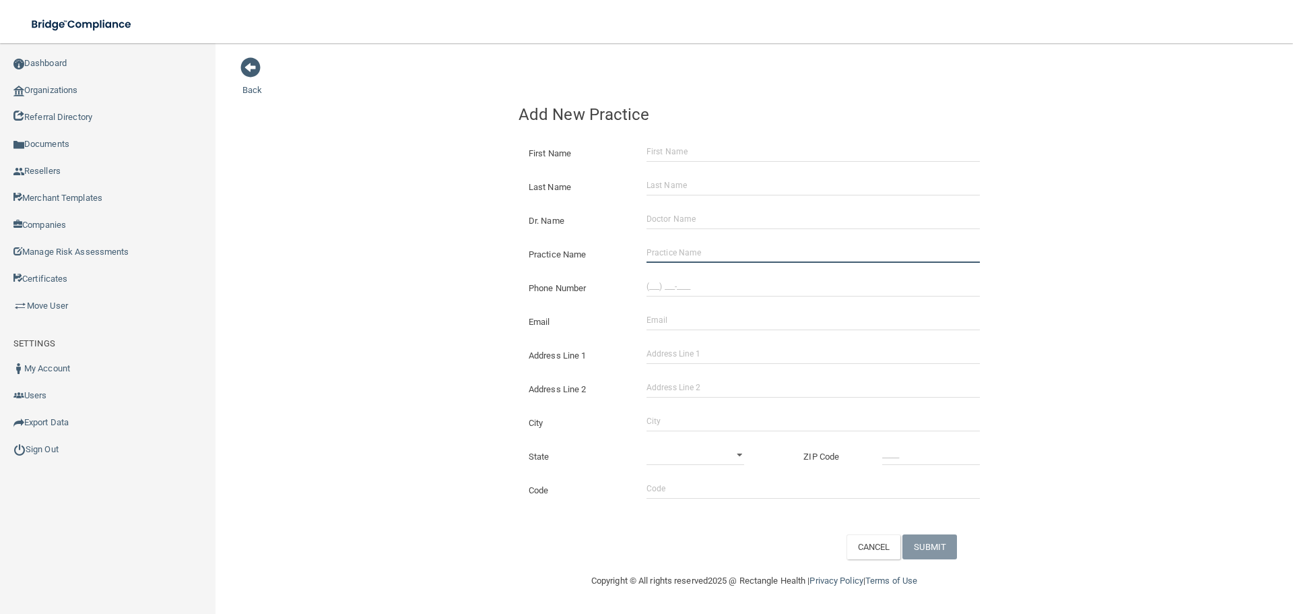
click at [647, 254] on input "Practice Name" at bounding box center [813, 253] width 333 height 20
paste input "[PERSON_NAME] PLLC"
drag, startPoint x: 690, startPoint y: 255, endPoint x: 626, endPoint y: 253, distance: 63.3
click at [626, 243] on div "Practice Name [PERSON_NAME] PLLC" at bounding box center [755, 243] width 472 height 0
type input "[PERSON_NAME] PLLC"
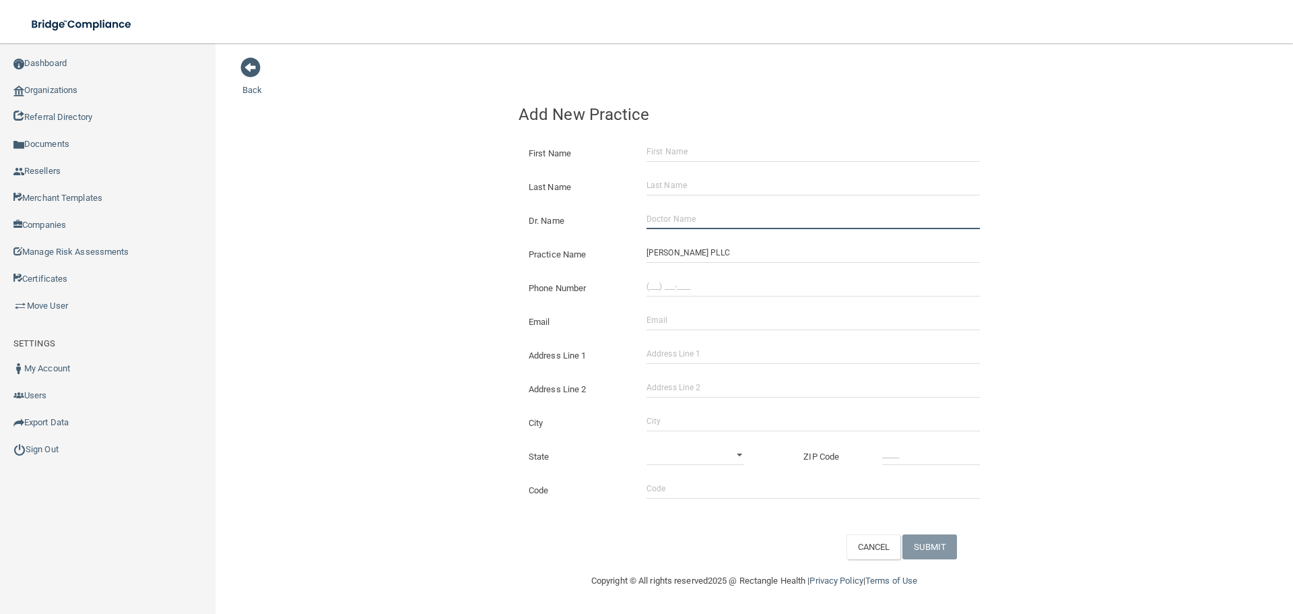
click at [682, 214] on input "Dr. Name" at bounding box center [813, 219] width 333 height 20
paste input "[PERSON_NAME]"
type input "[PERSON_NAME]"
click at [676, 285] on input "(___) ___-____" at bounding box center [813, 286] width 333 height 20
paste input "425) 300-9056"
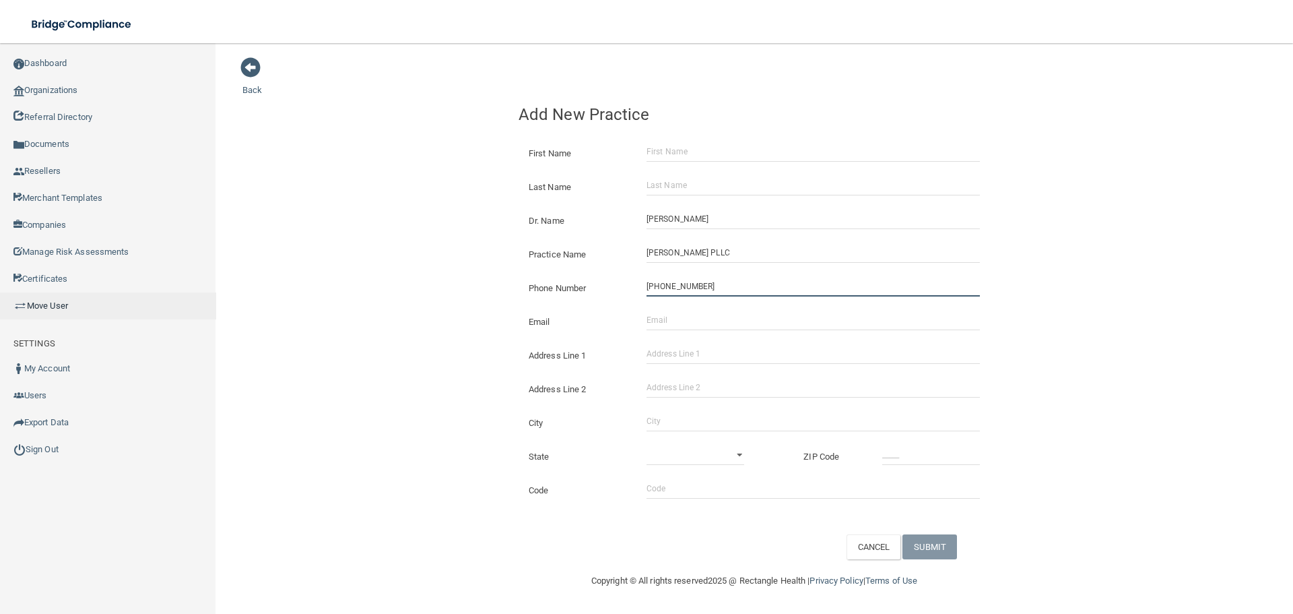
type input "[PHONE_NUMBER]"
click at [680, 350] on input "Address Line 1" at bounding box center [813, 354] width 333 height 20
paste input "[STREET_ADDRESS]"
drag, startPoint x: 809, startPoint y: 353, endPoint x: 758, endPoint y: 360, distance: 51.1
click at [758, 360] on input "[STREET_ADDRESS]" at bounding box center [813, 354] width 333 height 20
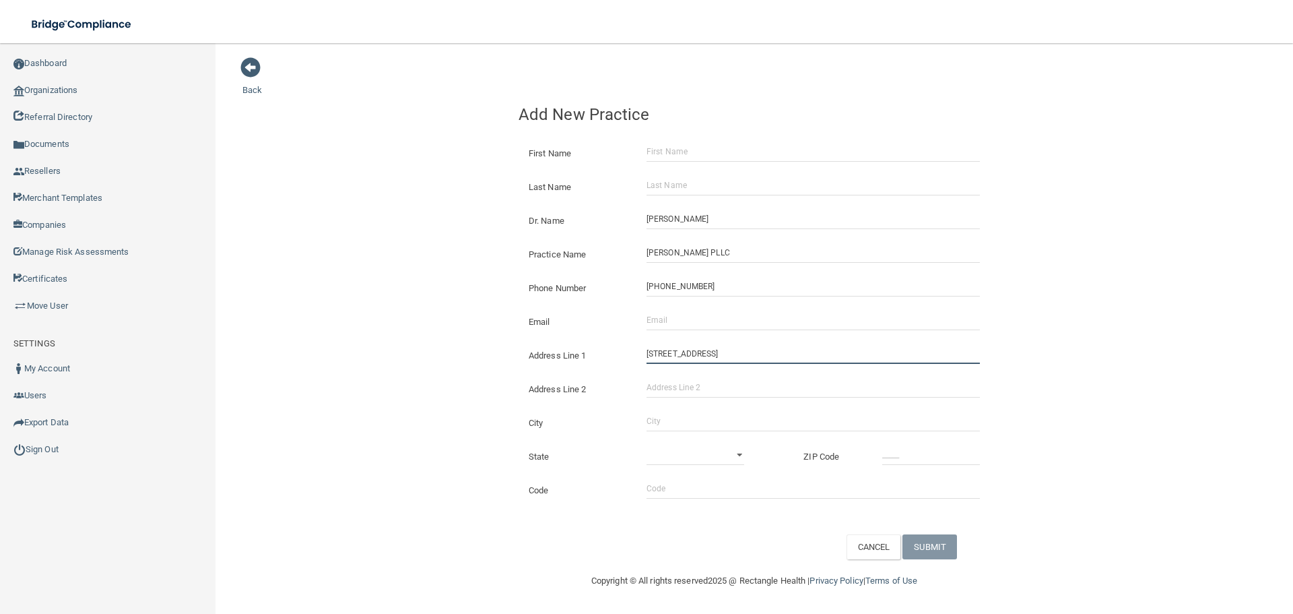
type input "[STREET_ADDRESS]"
click at [696, 386] on input "Address Line 2" at bounding box center [813, 387] width 333 height 20
paste input "Suite 103"
type input "Suite 103"
click at [672, 420] on input "City" at bounding box center [813, 421] width 333 height 20
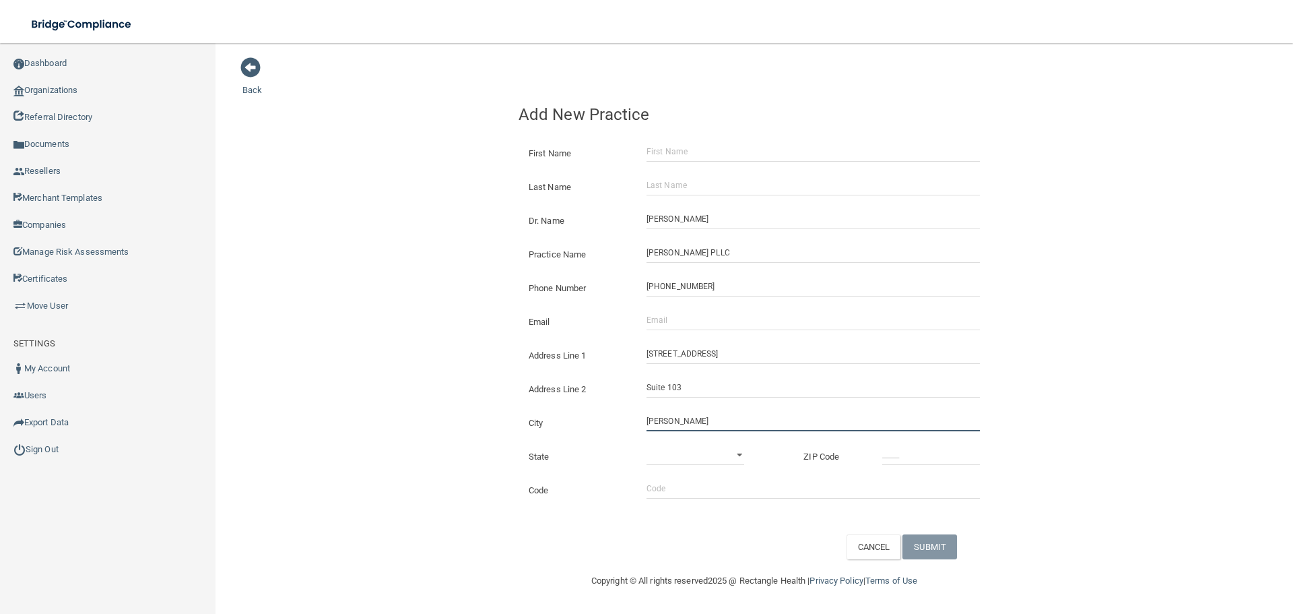
type input "[PERSON_NAME]"
drag, startPoint x: 711, startPoint y: 438, endPoint x: 719, endPoint y: 451, distance: 15.1
click at [713, 448] on div "State [US_STATE] [US_STATE] [US_STATE] [US_STATE] [US_STATE] [US_STATE] [US_STA…" at bounding box center [755, 451] width 492 height 34
click at [725, 452] on select "[US_STATE] [US_STATE] [US_STATE] [US_STATE] [US_STATE] [US_STATE] [US_STATE] [U…" at bounding box center [696, 455] width 98 height 20
select select "47"
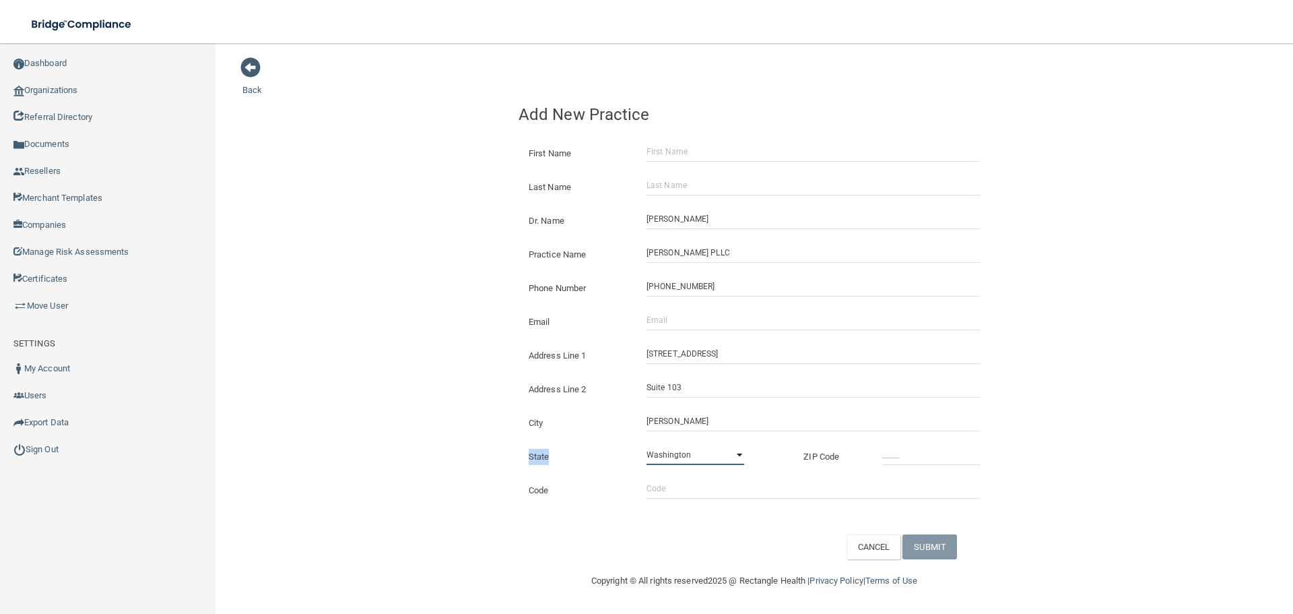
click at [647, 445] on select "[US_STATE] [US_STATE] [US_STATE] [US_STATE] [US_STATE] [US_STATE] [US_STATE] [U…" at bounding box center [696, 455] width 98 height 20
click at [910, 461] on input "_____" at bounding box center [931, 455] width 98 height 20
type input "98052"
click at [562, 432] on div "City [GEOGRAPHIC_DATA]" at bounding box center [755, 418] width 492 height 34
click at [678, 326] on input "Email" at bounding box center [813, 320] width 333 height 20
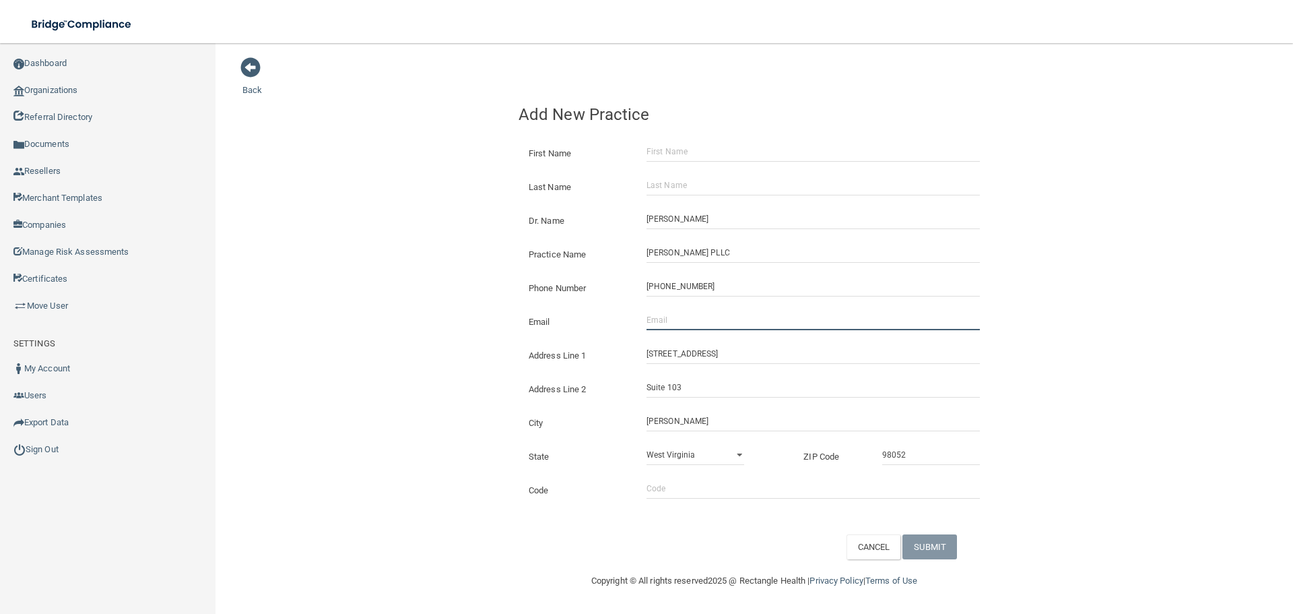
paste input "[EMAIL_ADDRESS][DOMAIN_NAME]"
type input "[EMAIL_ADDRESS][DOMAIN_NAME]"
click at [341, 281] on div "Back Add New Practice First Name Last Name Dr. Name [PERSON_NAME] Practice Name…" at bounding box center [755, 308] width 1024 height 503
click at [657, 149] on input "First Name" at bounding box center [813, 151] width 333 height 20
paste input "[PERSON_NAME]"
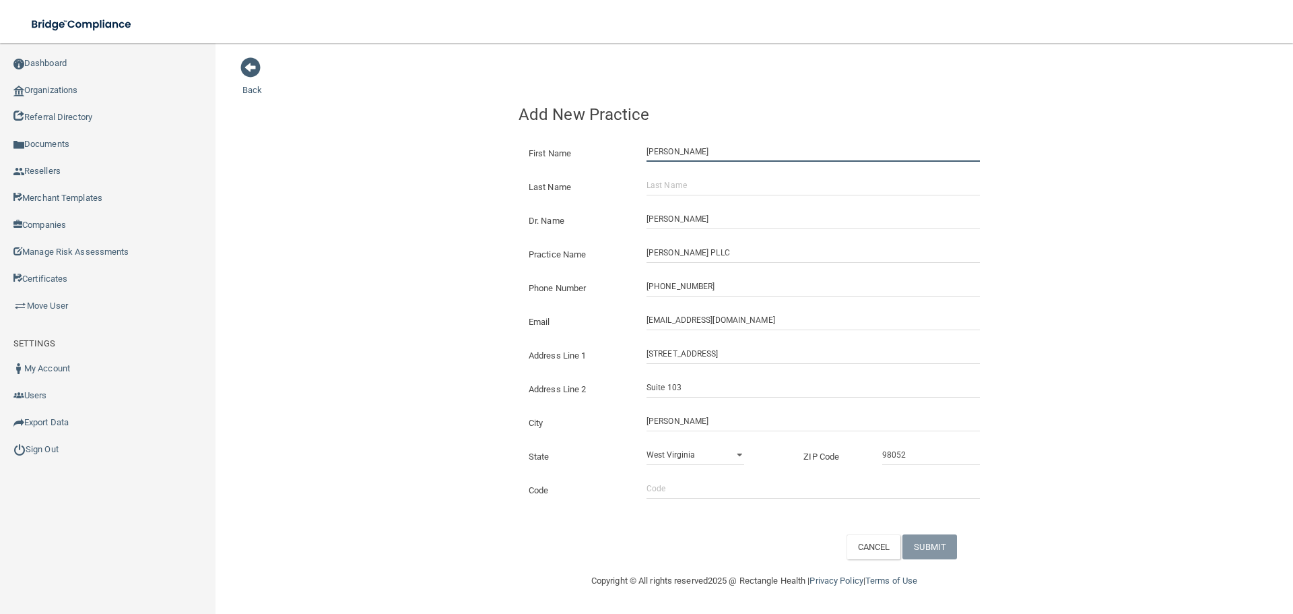
click at [686, 148] on input "[PERSON_NAME]" at bounding box center [813, 151] width 333 height 20
type input "[PERSON_NAME]"
click at [703, 187] on input "Last Name" at bounding box center [813, 185] width 333 height 20
paste input "[PERSON_NAME]"
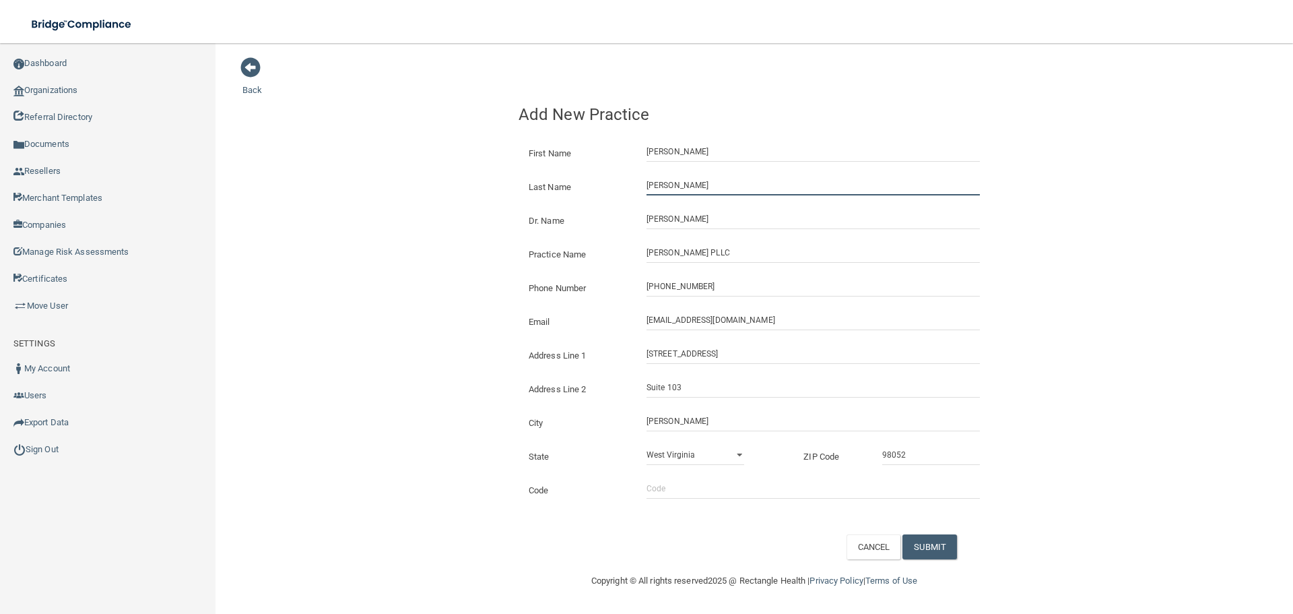
type input "[PERSON_NAME]"
click at [339, 196] on div "Back Add New Practice First Name [PERSON_NAME] Last Name [PERSON_NAME] Dr. Name…" at bounding box center [755, 308] width 1024 height 503
click at [926, 542] on button "SUBMIT" at bounding box center [930, 546] width 55 height 25
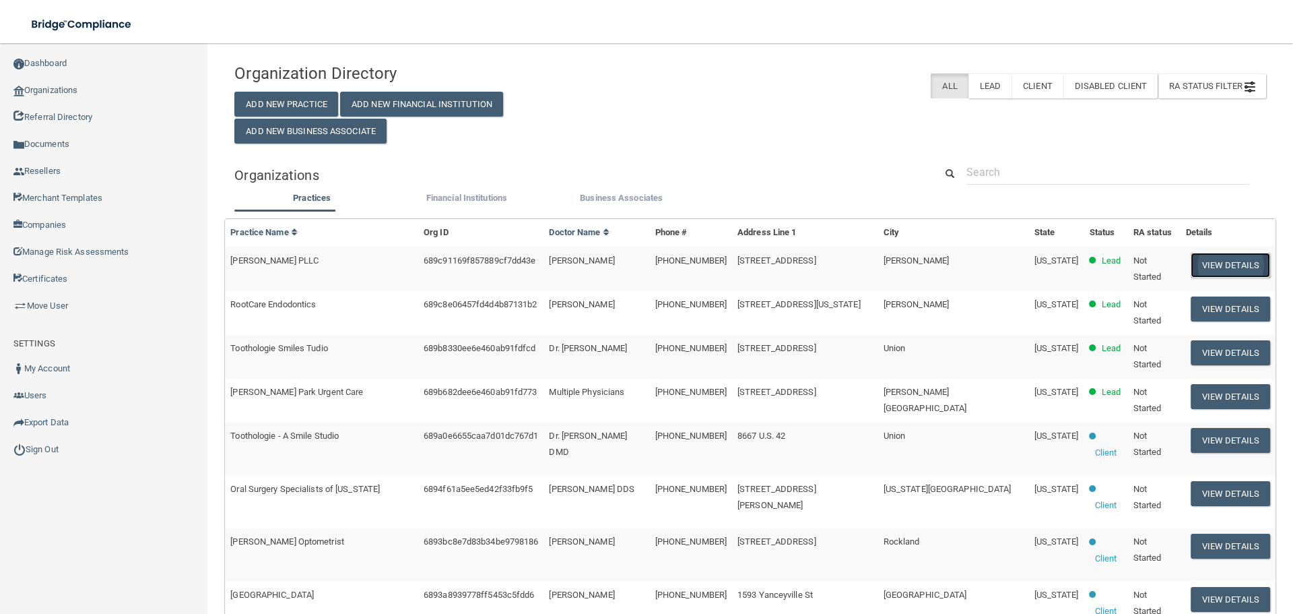
click at [1227, 269] on button "View Details" at bounding box center [1230, 265] width 79 height 25
